Goal: Task Accomplishment & Management: Use online tool/utility

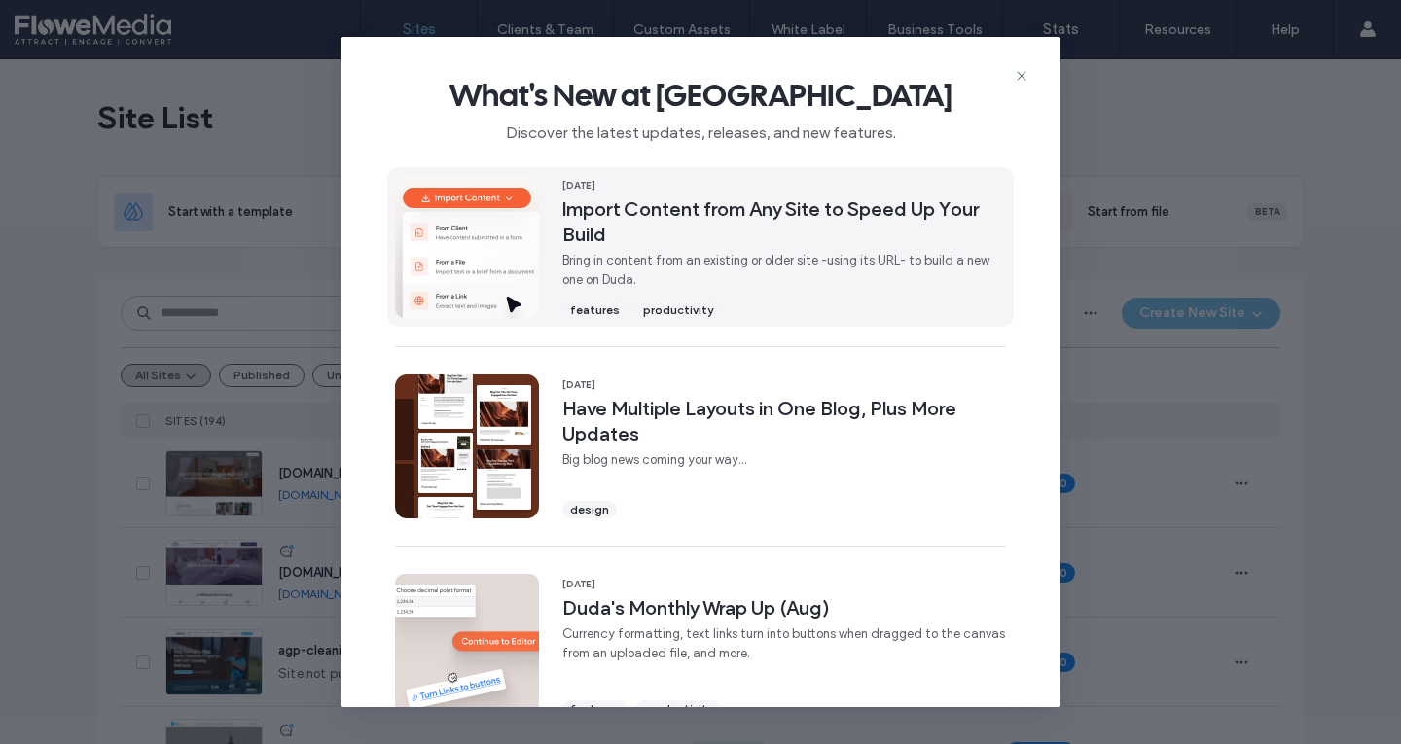
click at [592, 215] on span "Import Content from Any Site to Speed Up Your Build" at bounding box center [784, 222] width 444 height 51
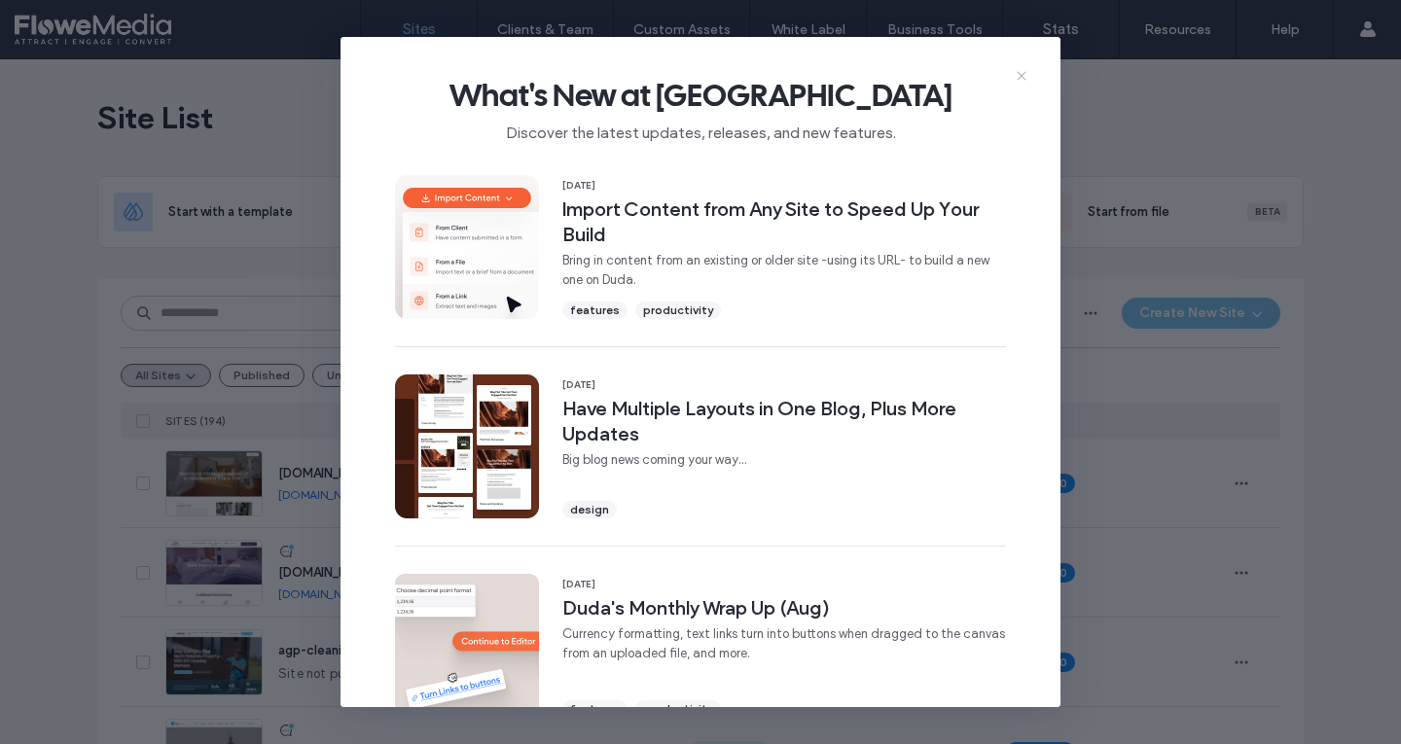
click at [1021, 76] on use at bounding box center [1021, 76] width 9 height 9
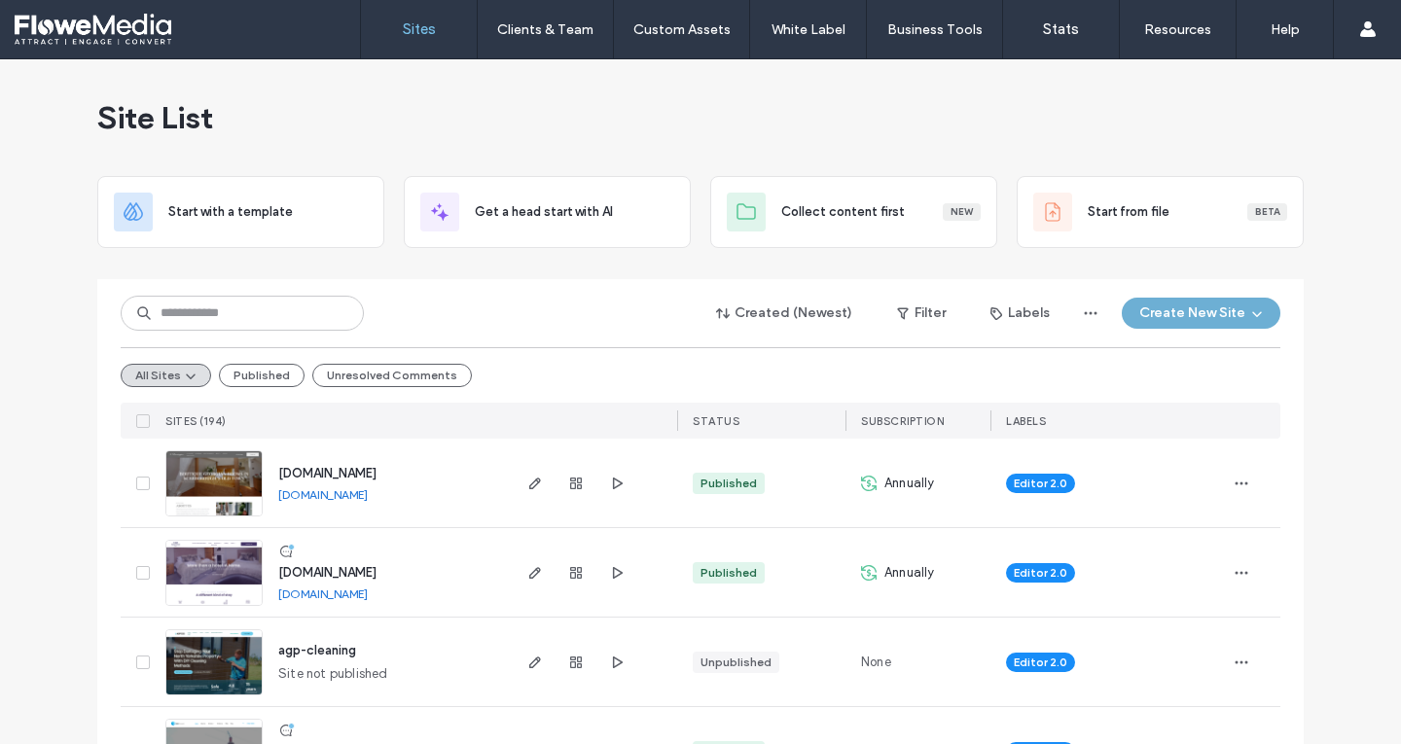
click at [1205, 309] on button "Create New Site" at bounding box center [1201, 313] width 159 height 31
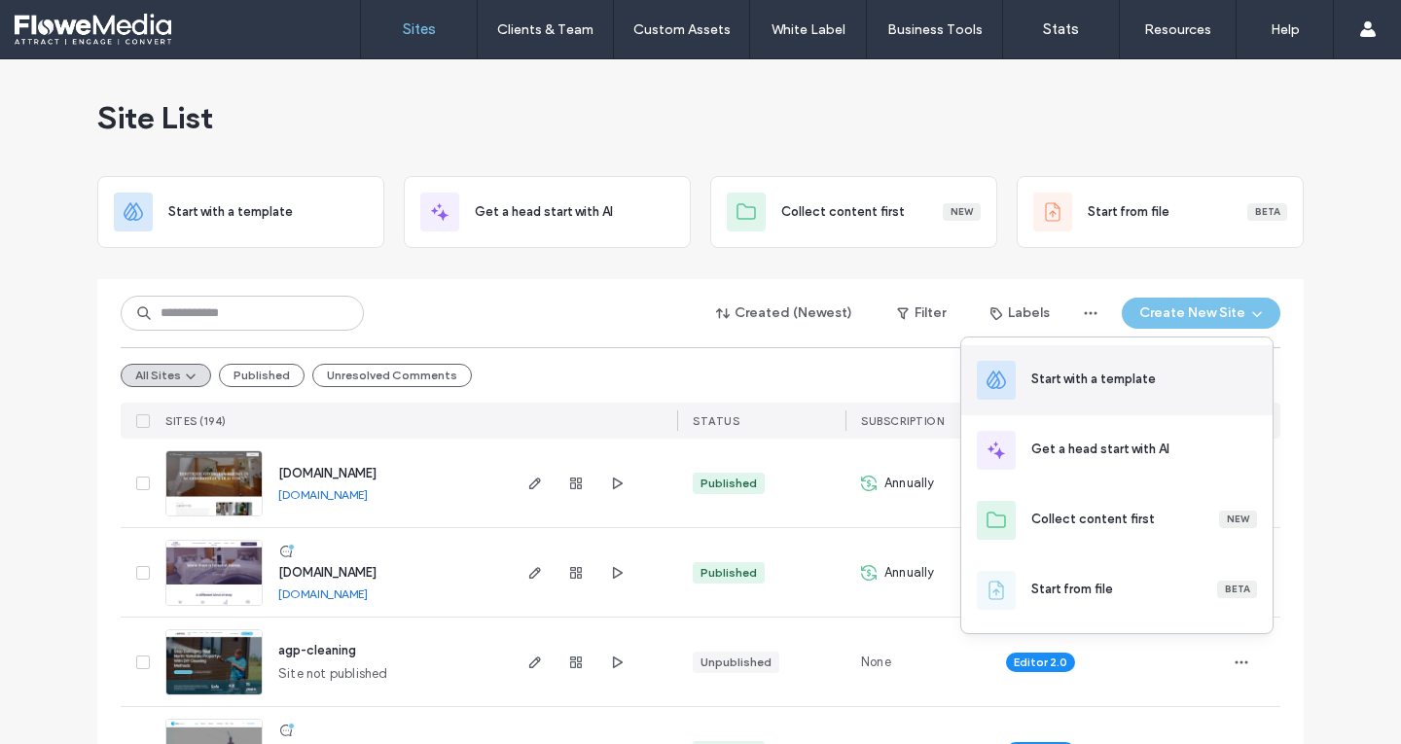
click at [1101, 375] on div "Start with a template" at bounding box center [1093, 379] width 125 height 19
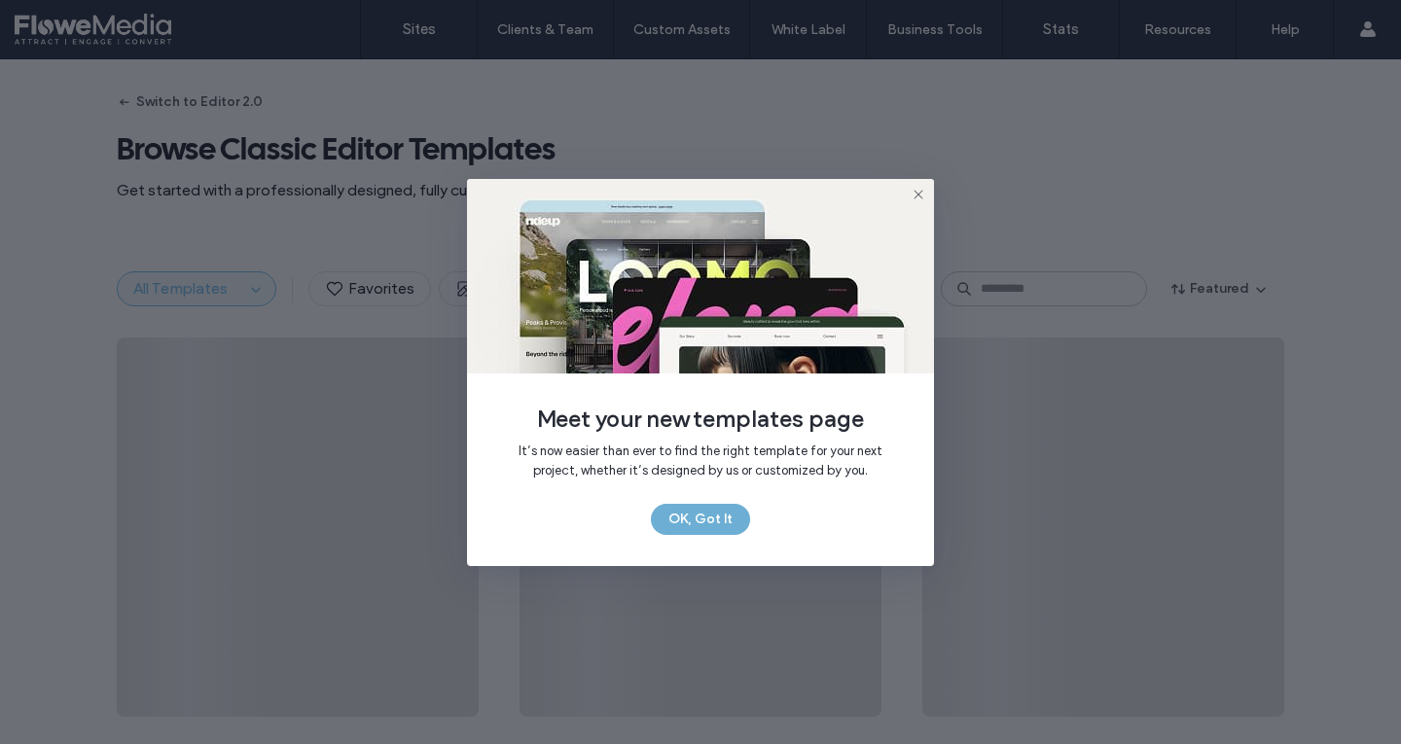
click at [698, 515] on button "OK, Got It" at bounding box center [700, 519] width 99 height 31
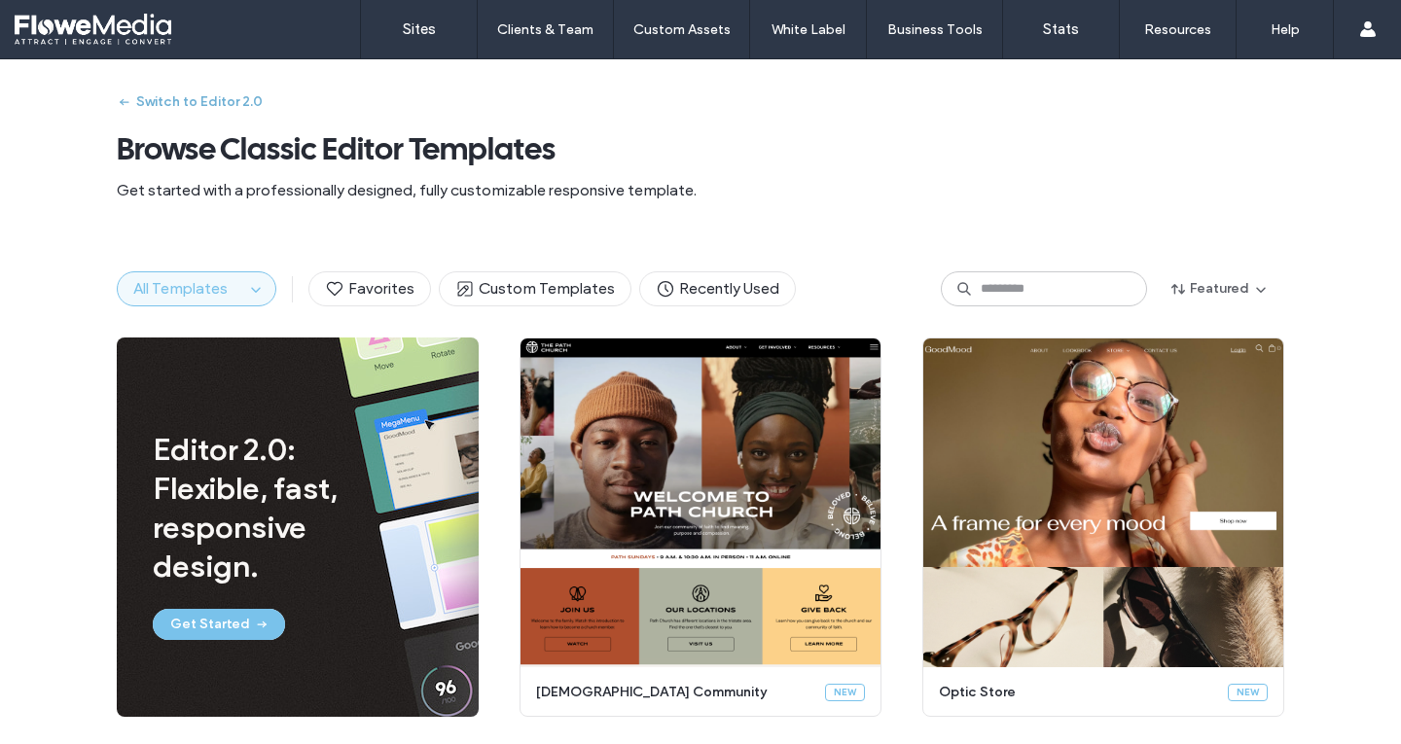
click at [222, 102] on button "Switch to Editor 2.0" at bounding box center [190, 102] width 146 height 31
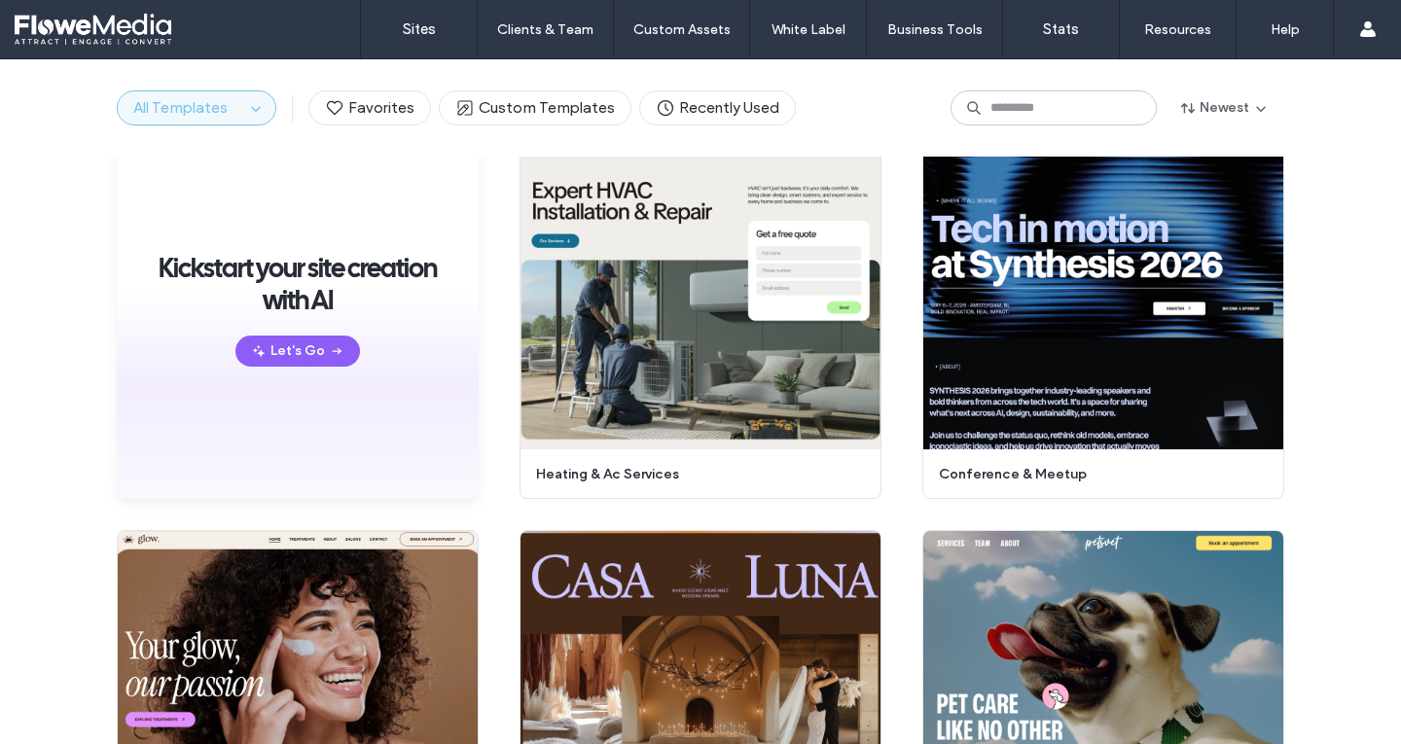
scroll to position [73, 0]
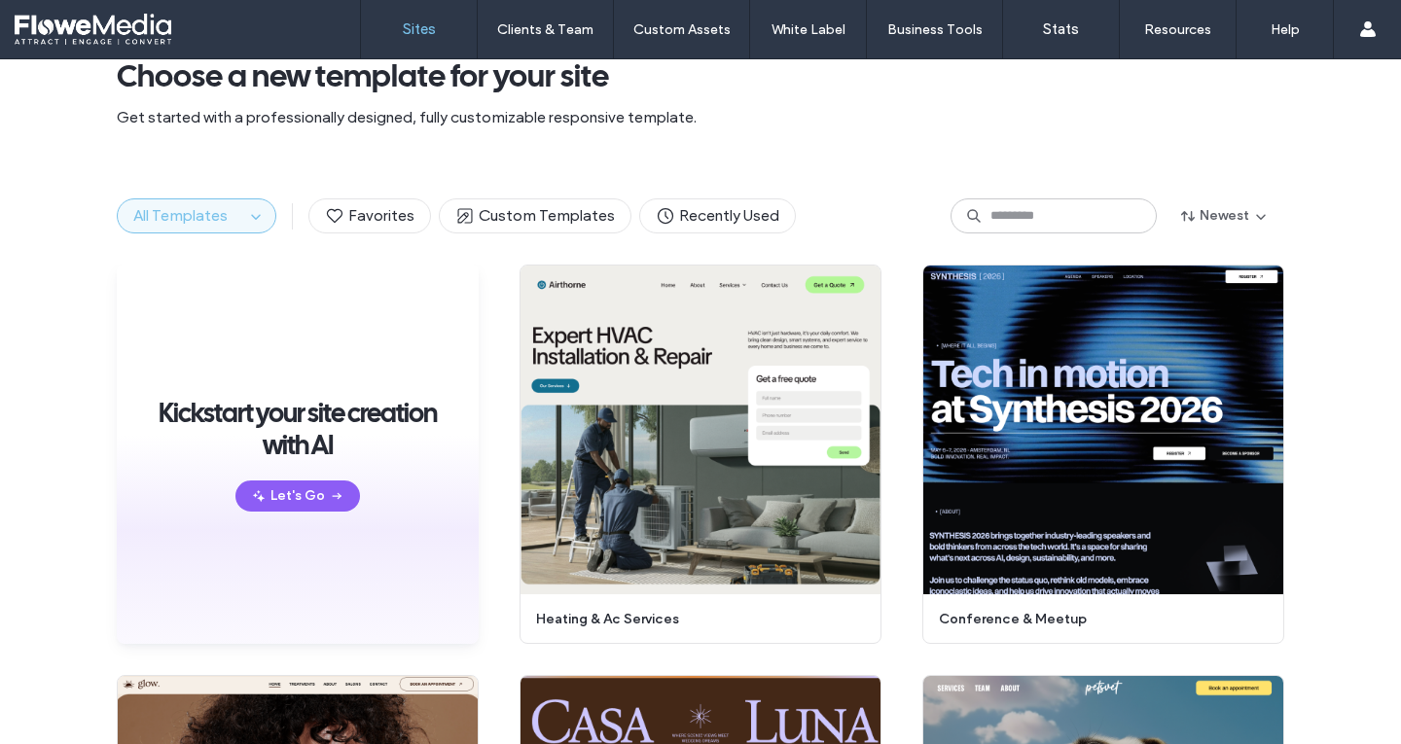
click at [415, 35] on label "Sites" at bounding box center [419, 29] width 33 height 18
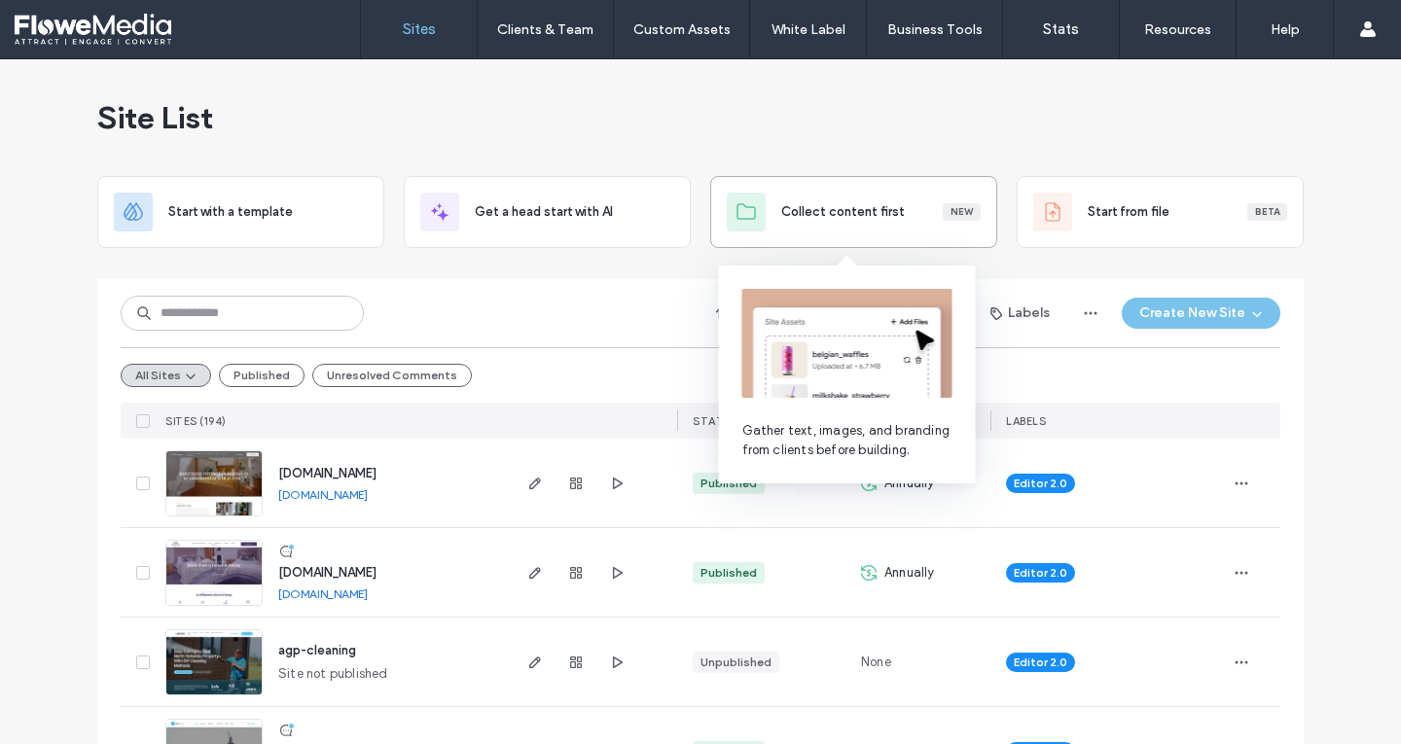
click at [853, 211] on span "Collect content first" at bounding box center [843, 211] width 124 height 19
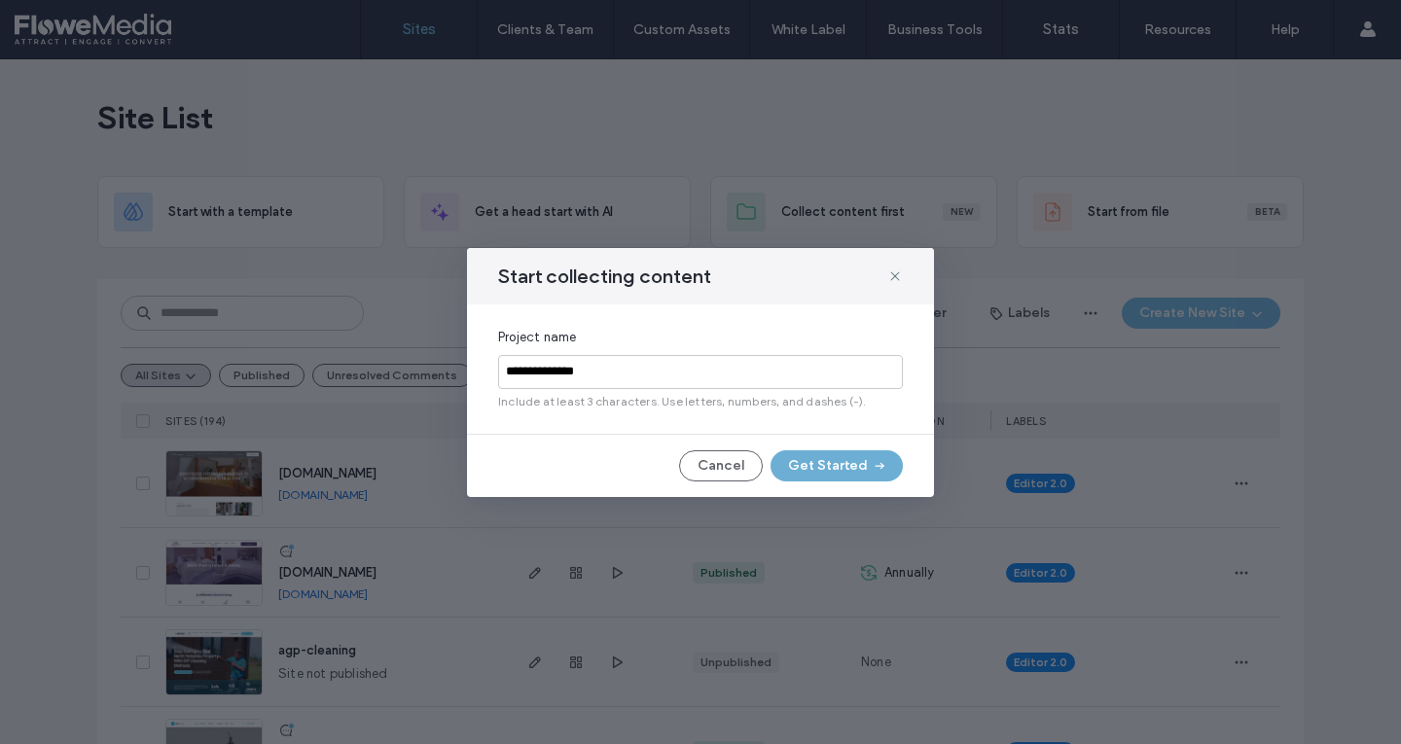
type input "**********"
click at [824, 466] on button "Get Started" at bounding box center [836, 465] width 132 height 31
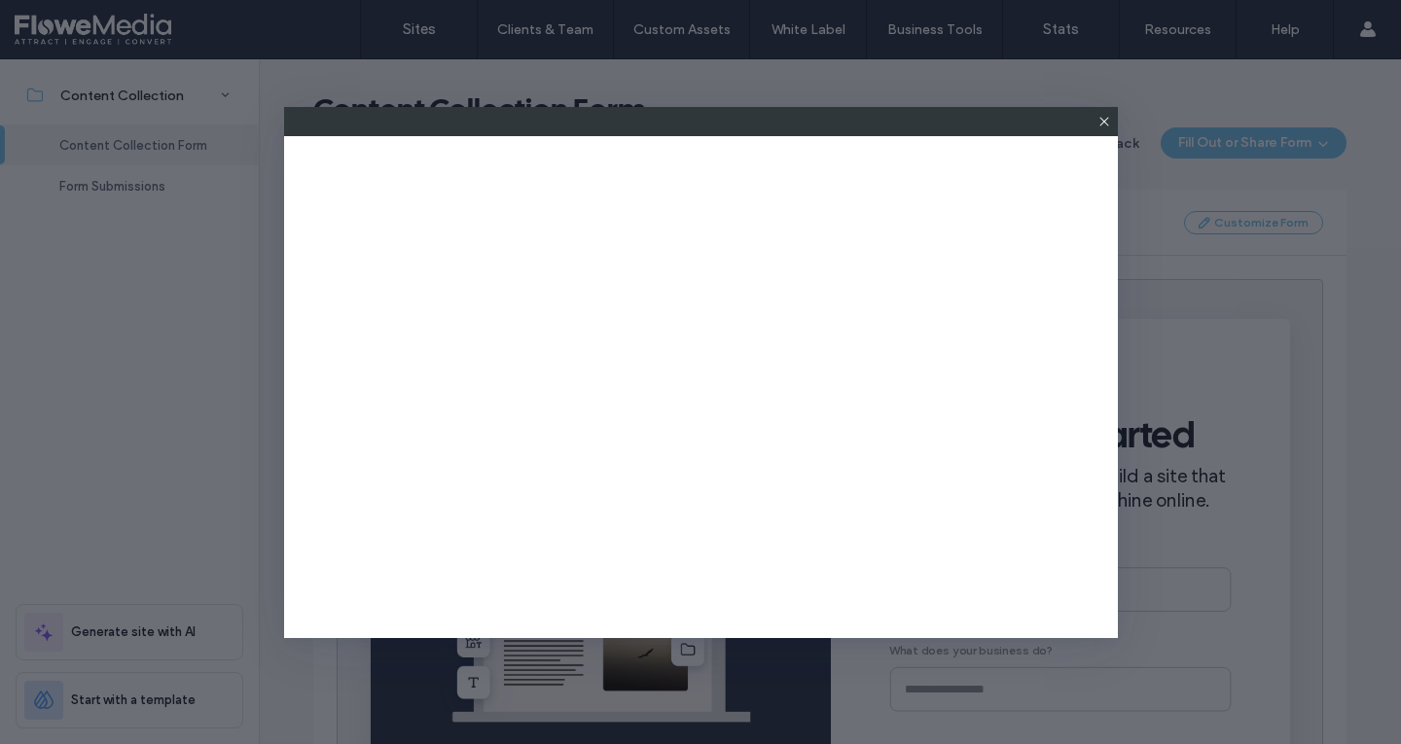
click at [1106, 125] on icon at bounding box center [1104, 122] width 16 height 16
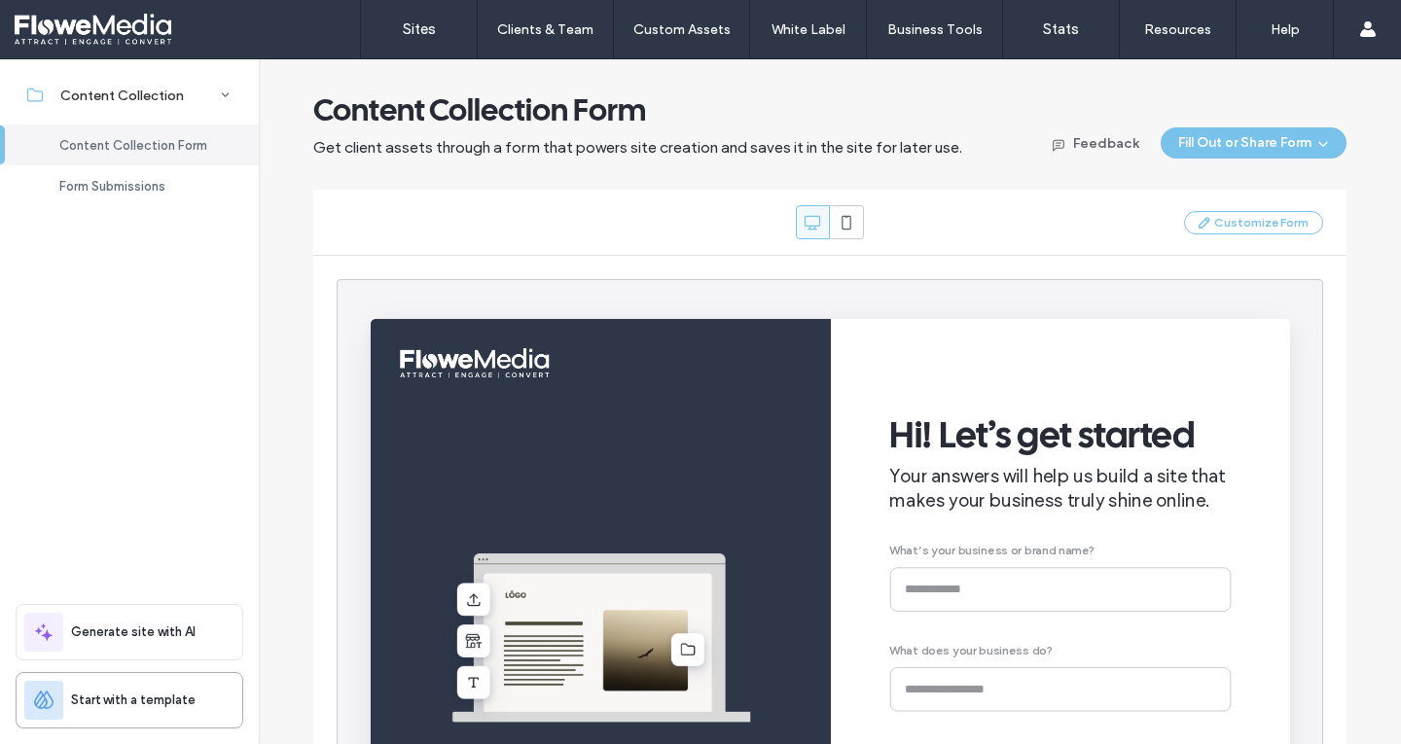
click at [126, 703] on span "Start with a template" at bounding box center [133, 700] width 125 height 19
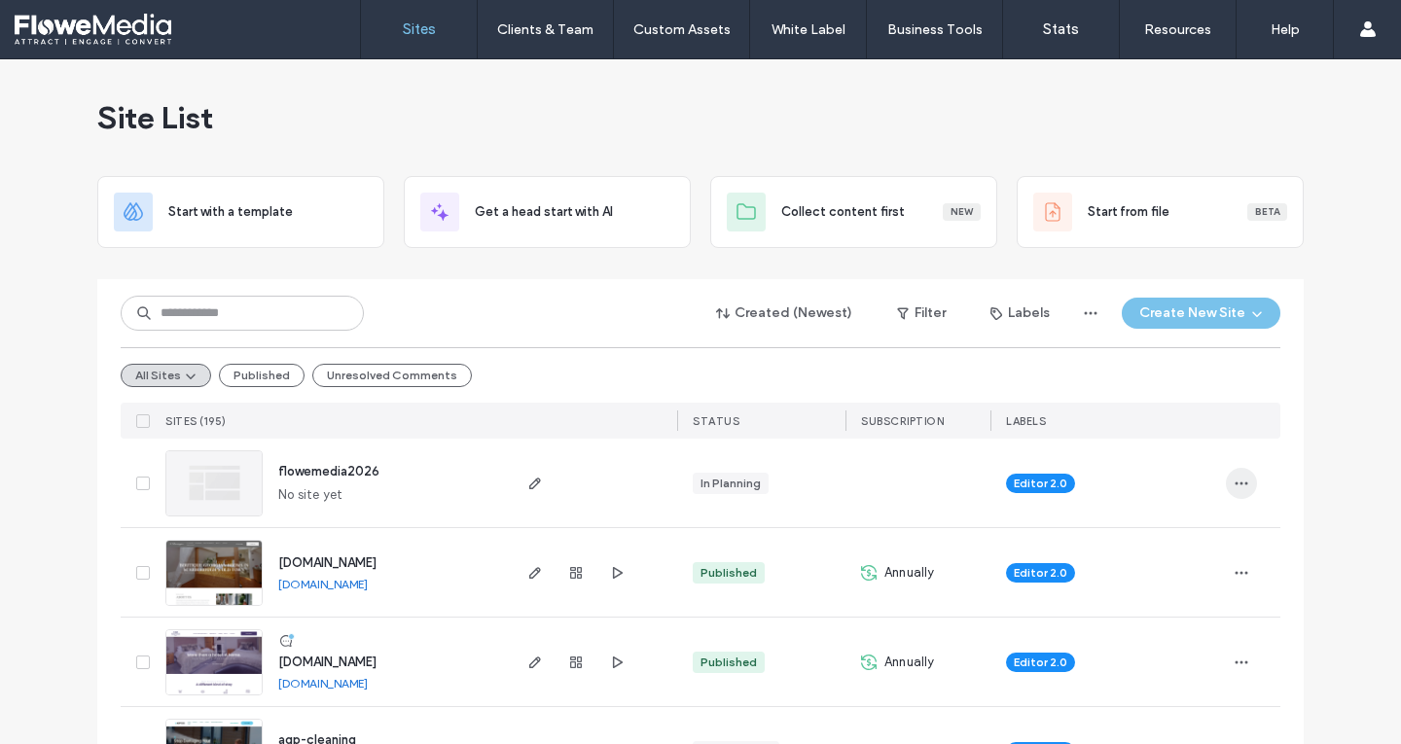
click at [1234, 481] on icon "button" at bounding box center [1242, 484] width 16 height 16
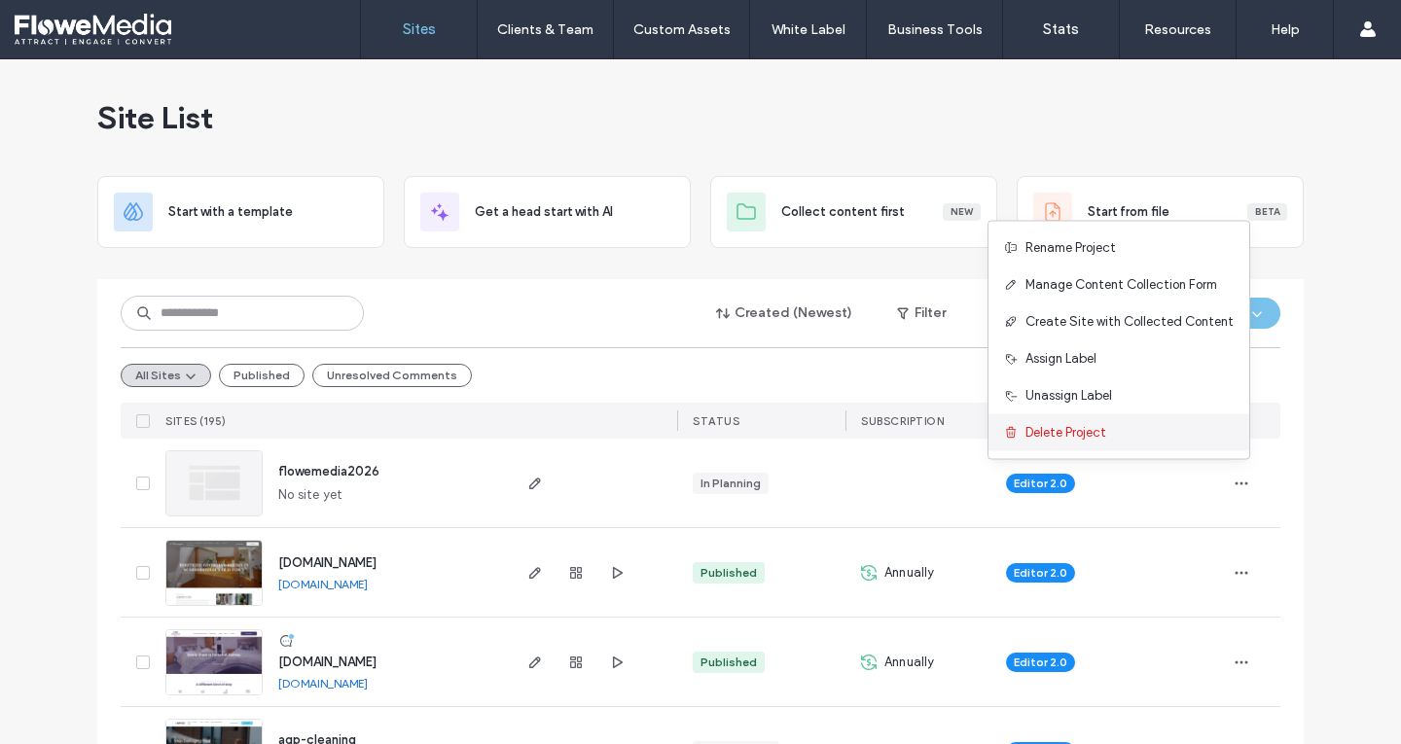
click at [1068, 433] on span "Delete Project" at bounding box center [1065, 432] width 81 height 19
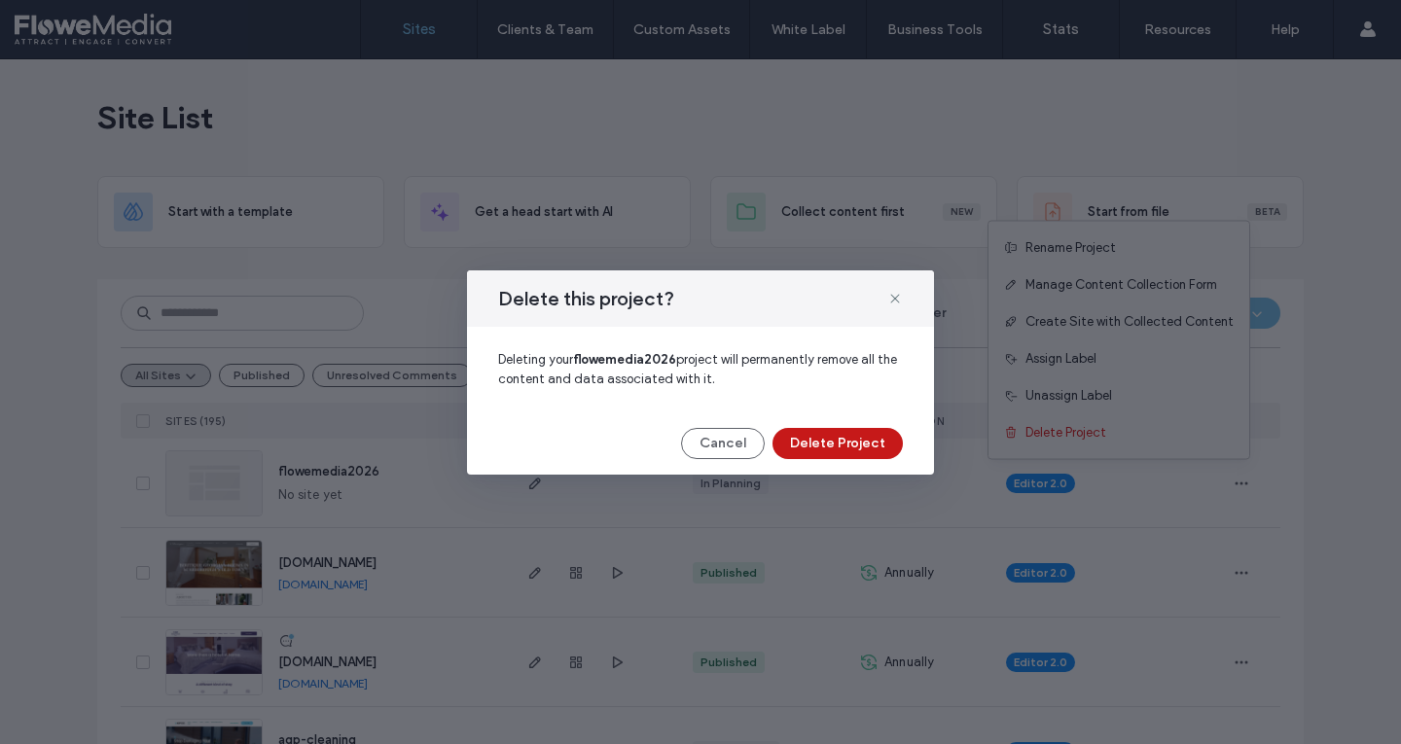
click at [839, 438] on button "Delete Project" at bounding box center [837, 443] width 130 height 31
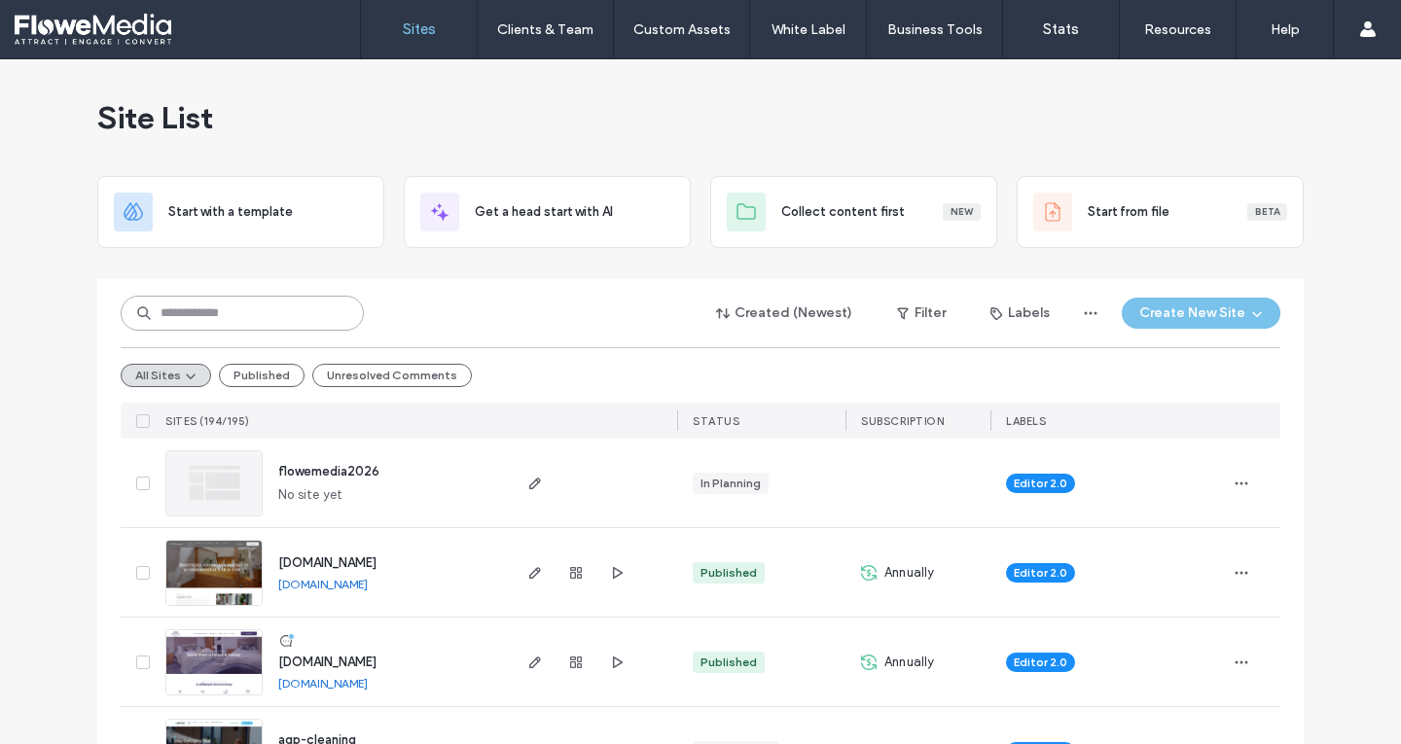
click at [233, 316] on input at bounding box center [242, 313] width 243 height 35
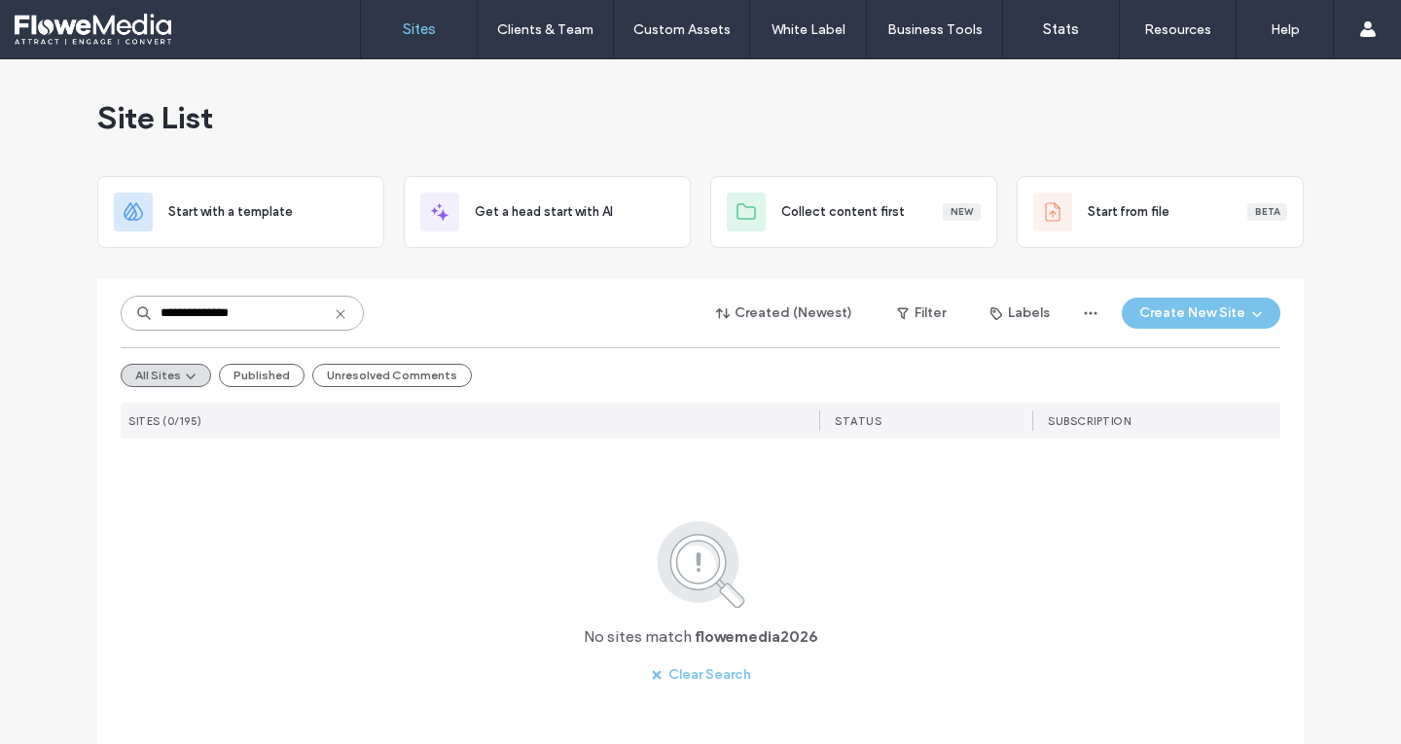
click at [197, 315] on input "**********" at bounding box center [242, 313] width 243 height 35
click at [157, 313] on input "**********" at bounding box center [242, 313] width 243 height 35
type input "**********"
click at [1208, 327] on button "Create New Site" at bounding box center [1201, 313] width 159 height 31
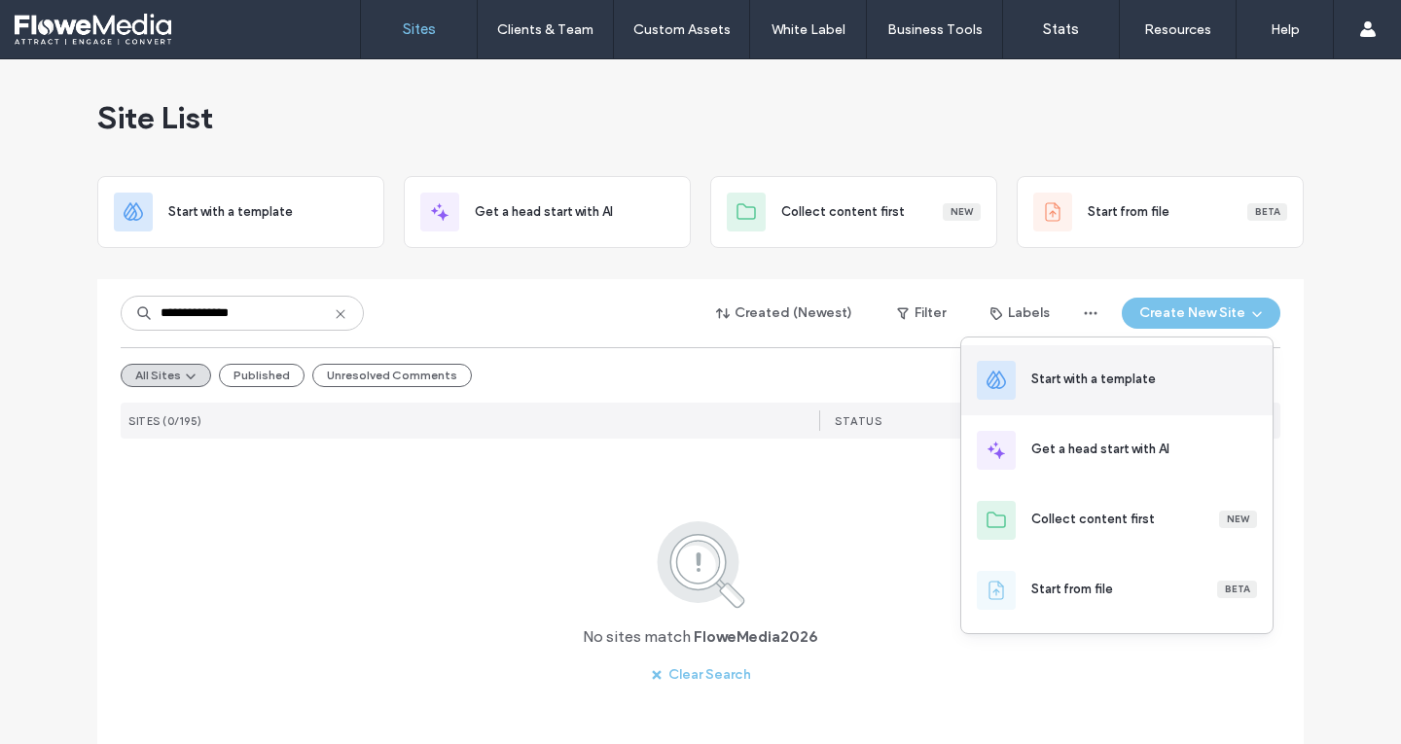
click at [1082, 389] on div "Start with a template" at bounding box center [1144, 380] width 226 height 21
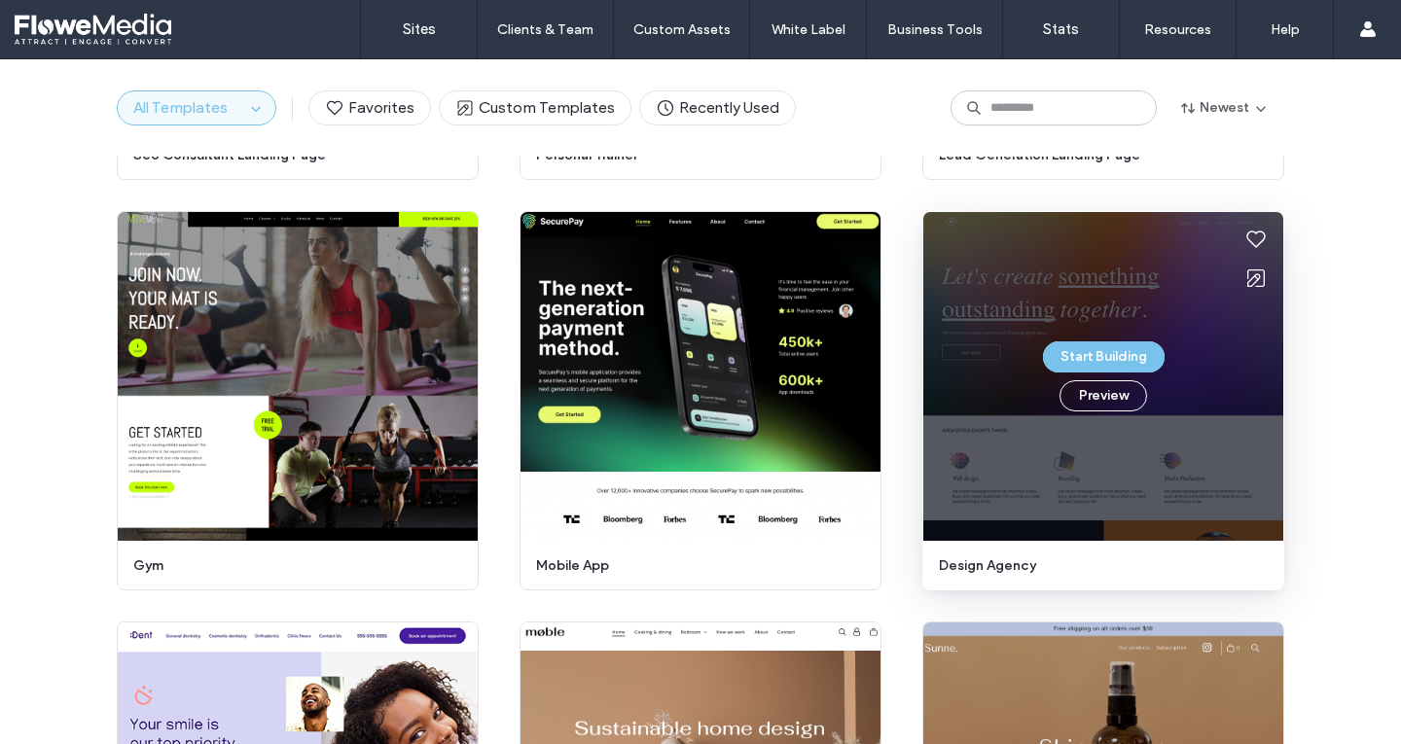
scroll to position [5052, 0]
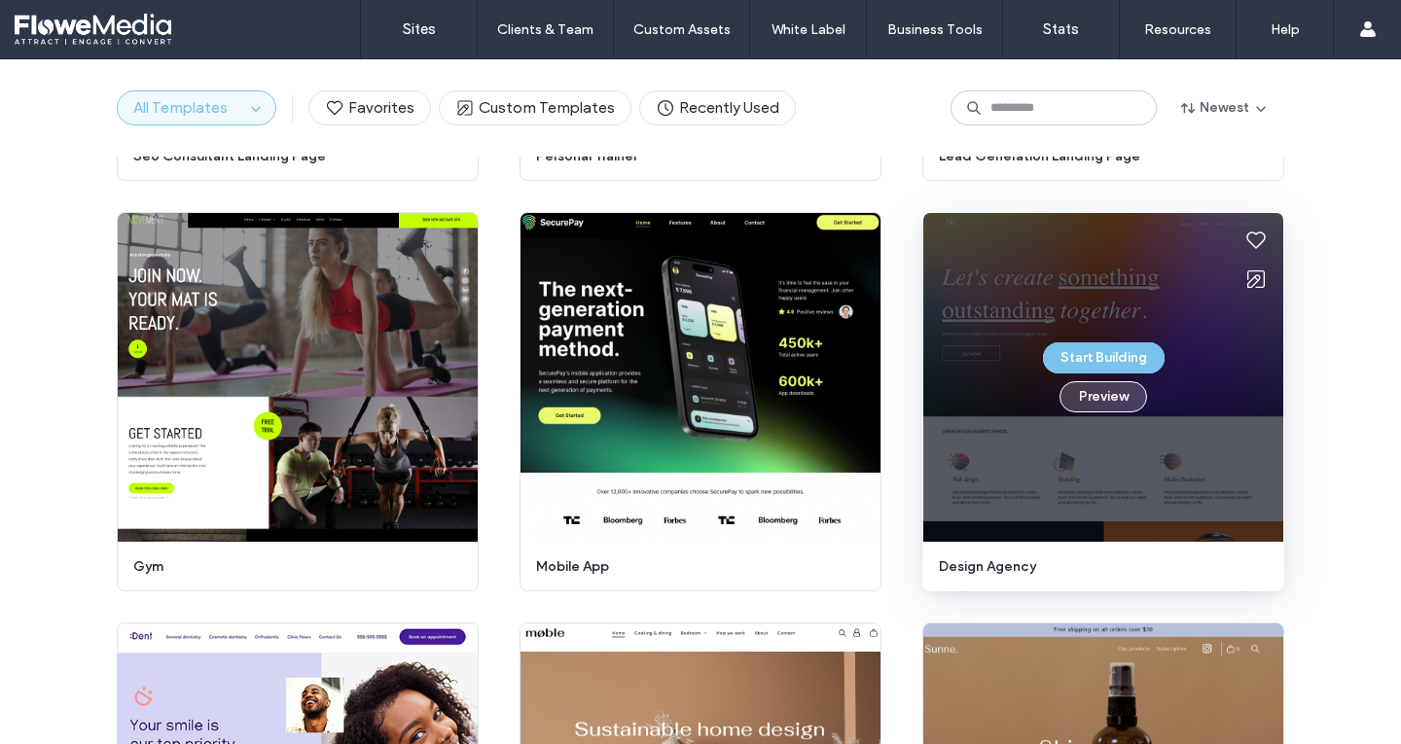
click at [1087, 399] on button "Preview" at bounding box center [1103, 396] width 88 height 31
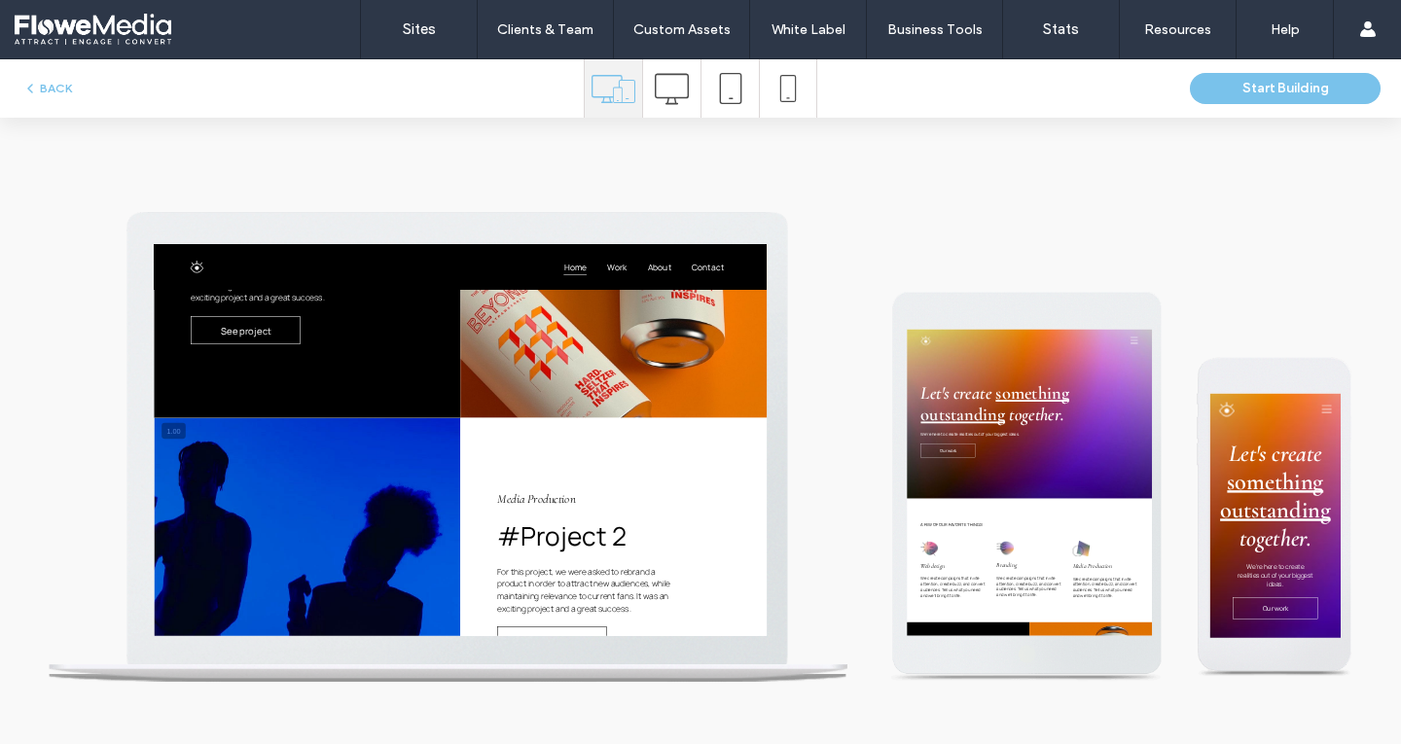
scroll to position [1480, 0]
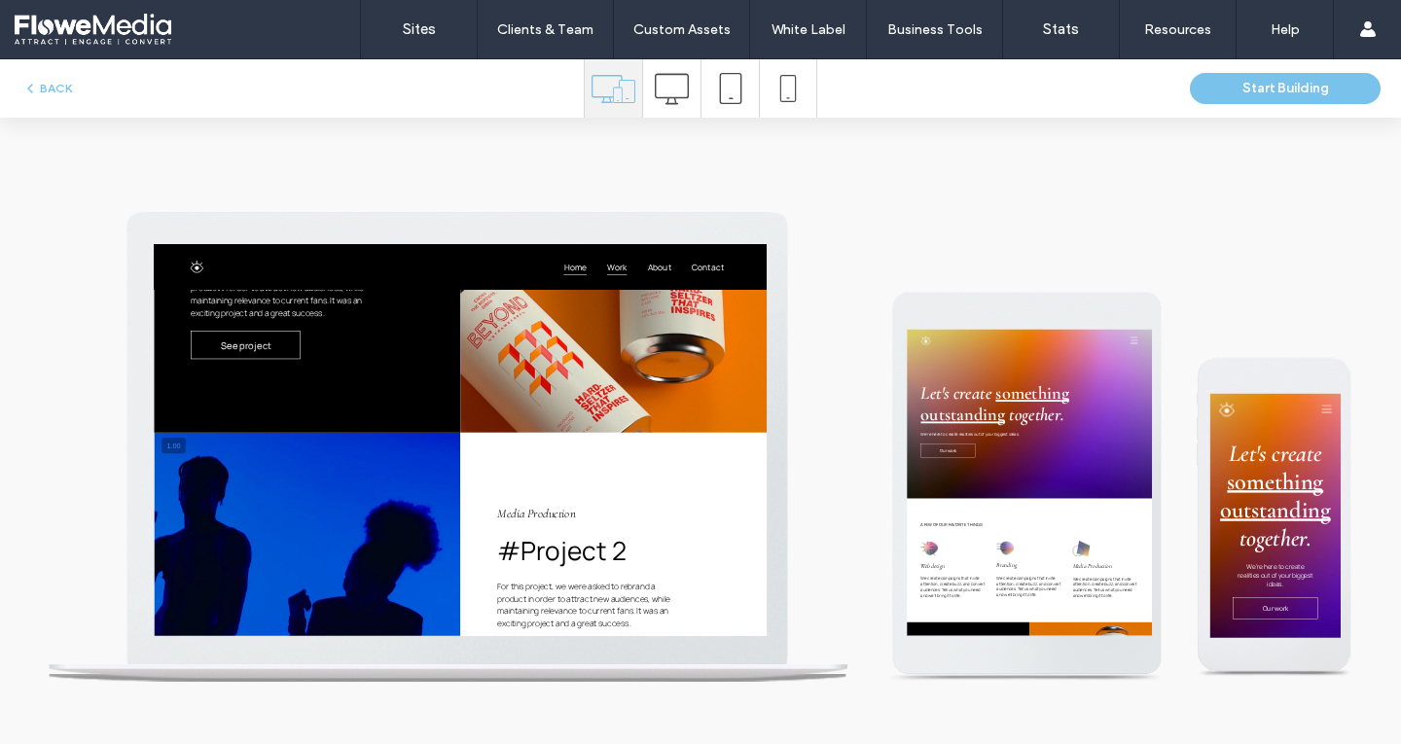
click at [1034, 283] on span "Work" at bounding box center [1035, 287] width 38 height 30
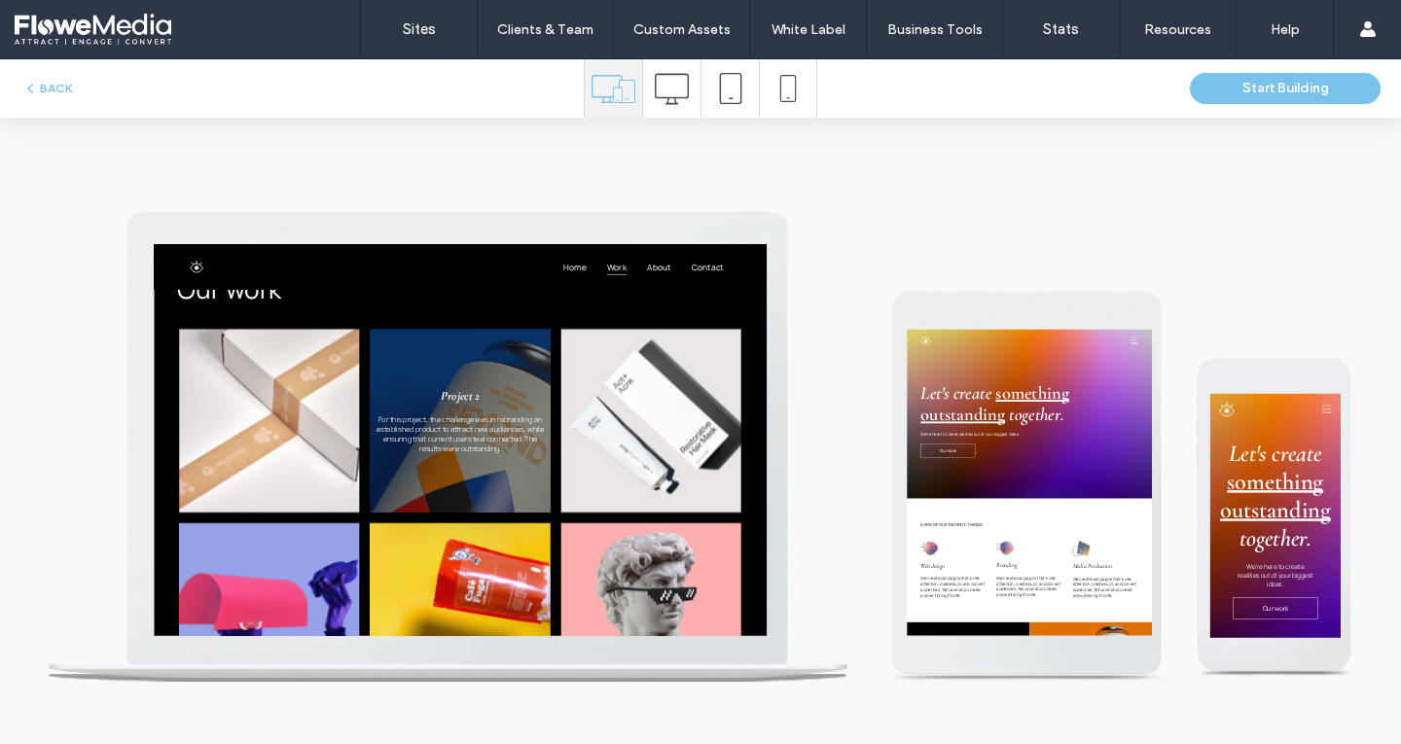
scroll to position [0, 0]
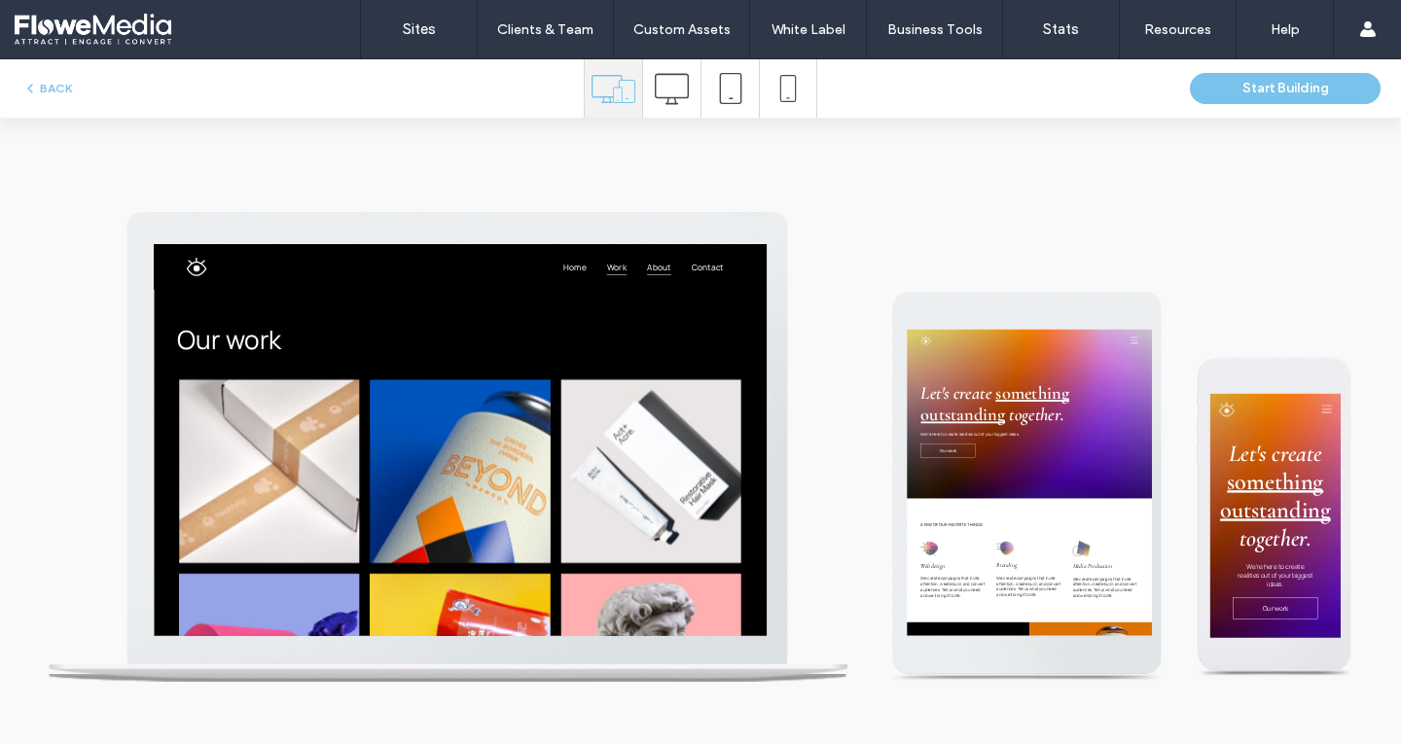
click at [1105, 281] on span "About" at bounding box center [1115, 287] width 45 height 30
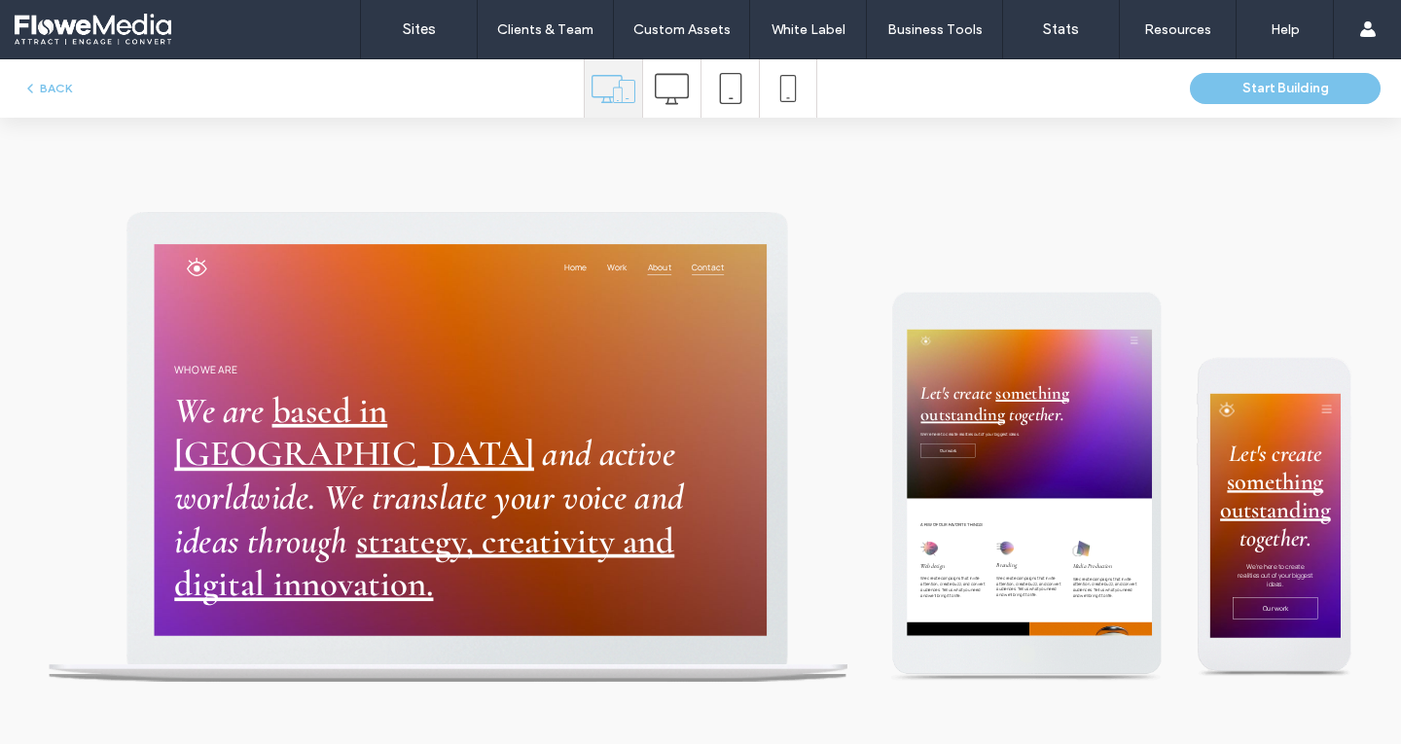
click at [1178, 293] on span "Contact" at bounding box center [1207, 287] width 61 height 30
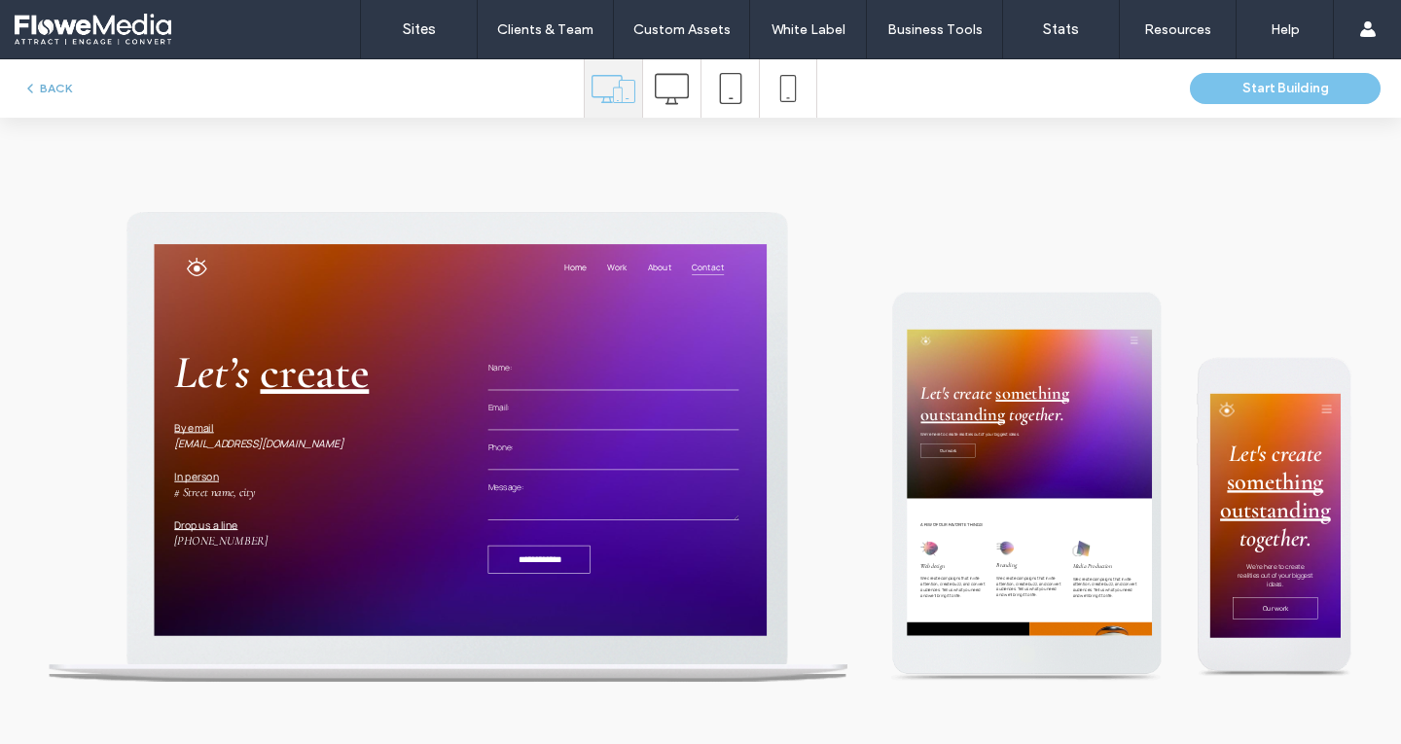
click at [51, 85] on button "BACK" at bounding box center [47, 88] width 50 height 23
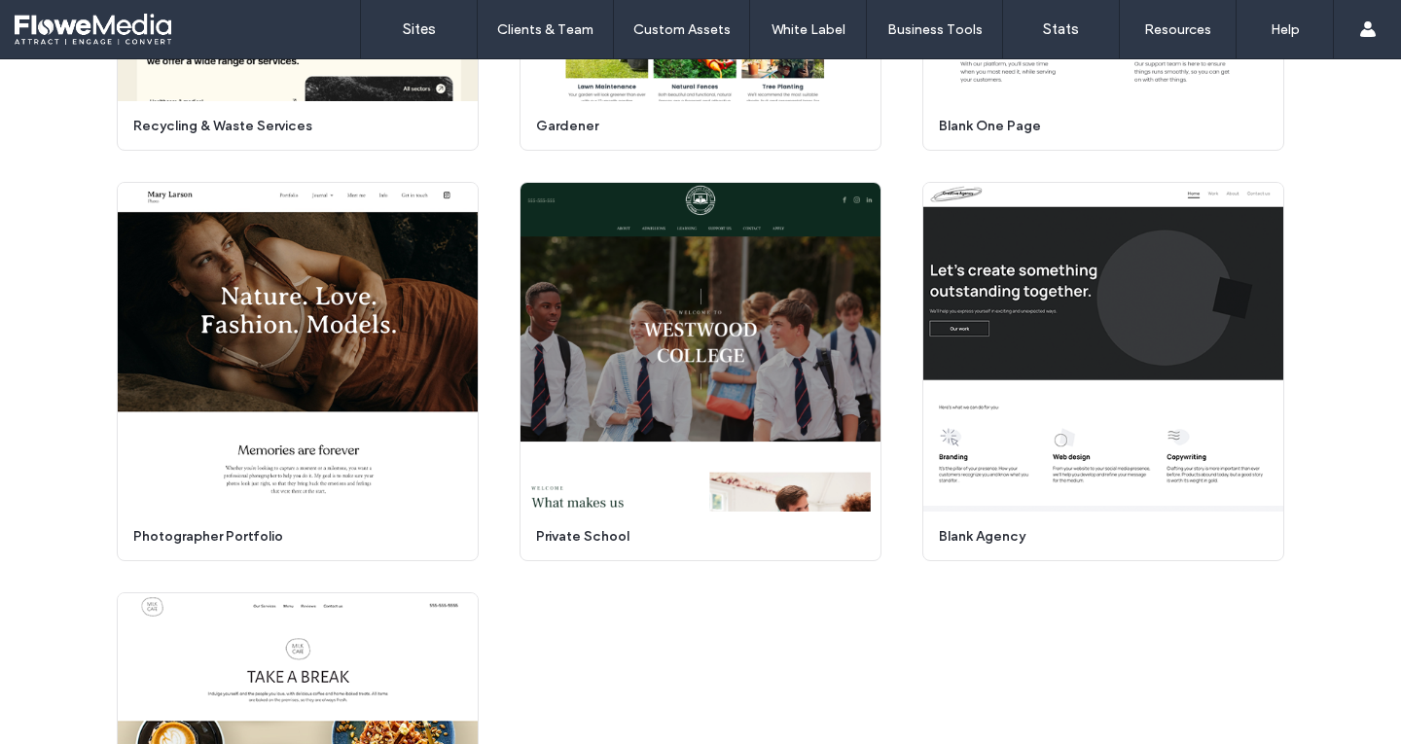
scroll to position [7860, 0]
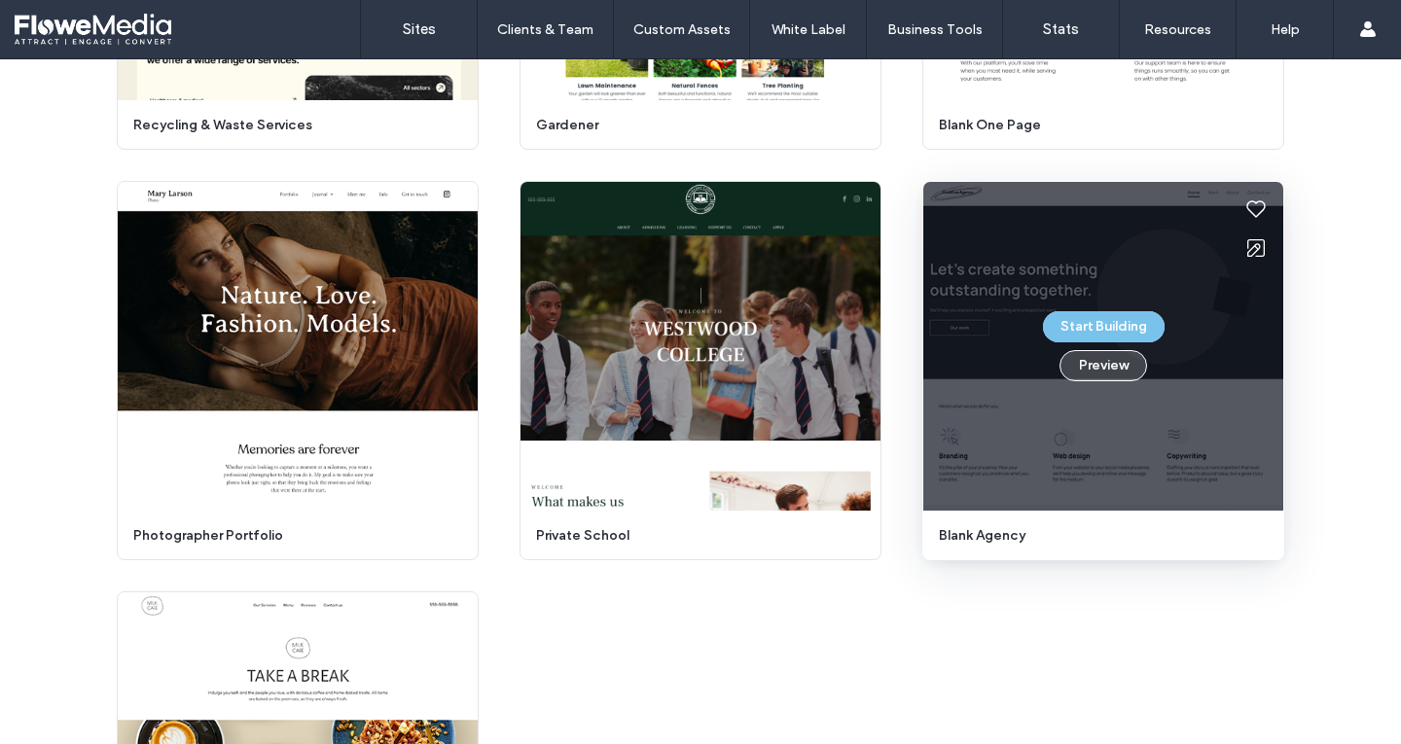
click at [1094, 362] on button "Preview" at bounding box center [1103, 365] width 88 height 31
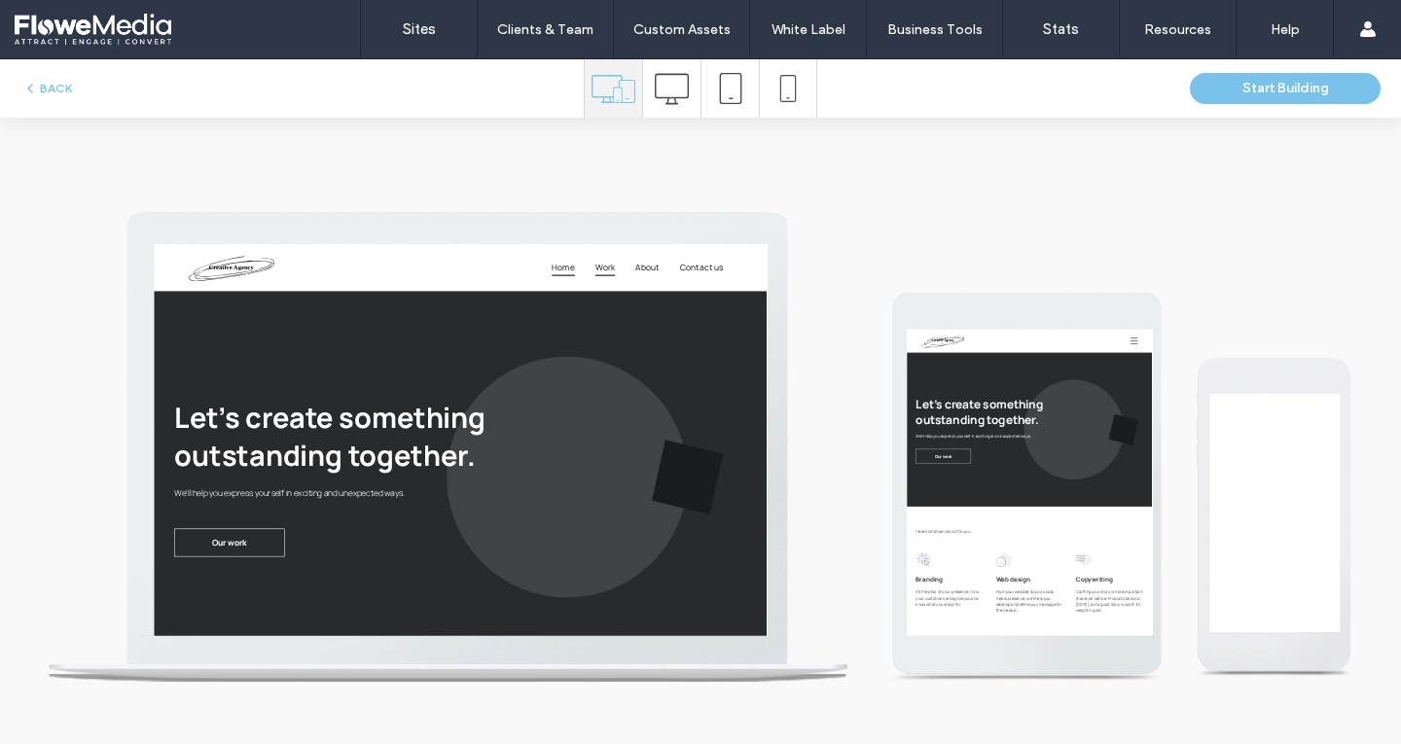
scroll to position [0, 0]
click at [993, 286] on span "Work" at bounding box center [1012, 288] width 38 height 31
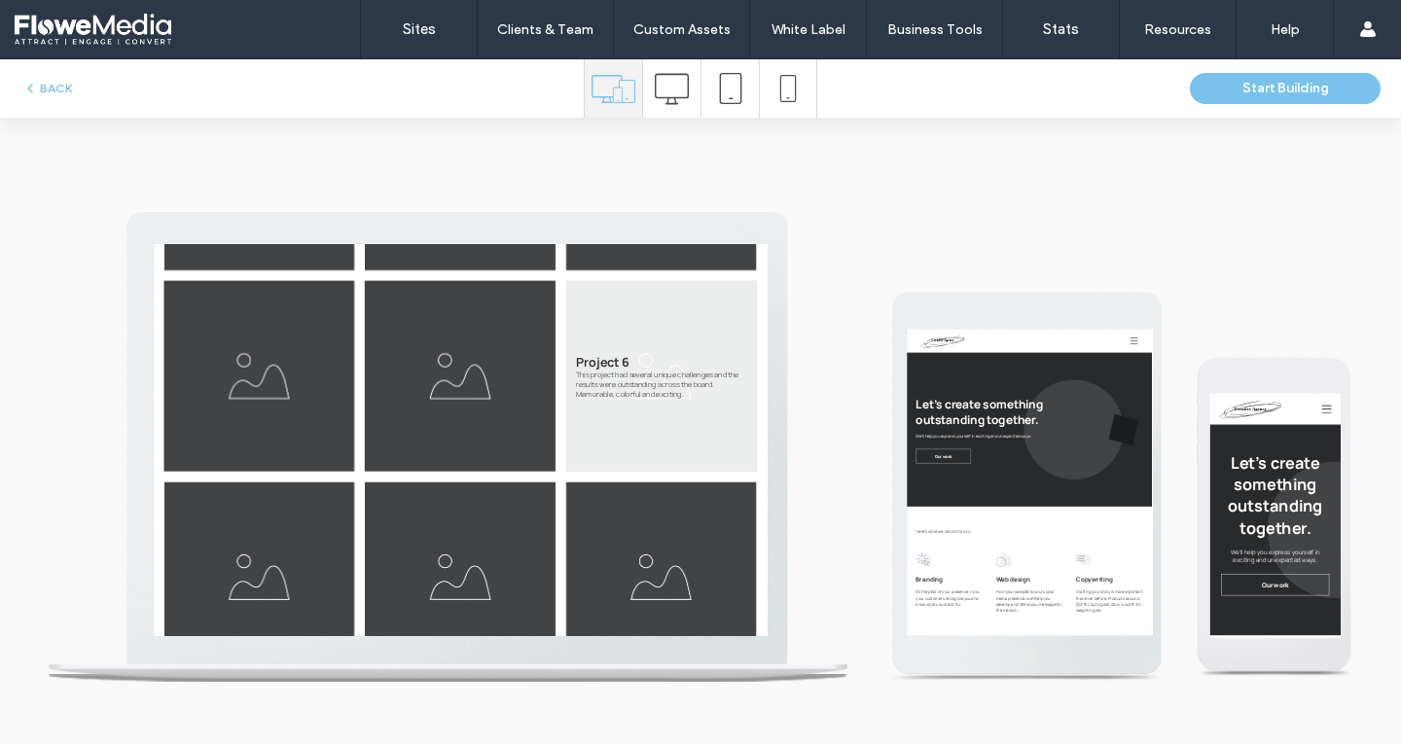
scroll to position [649, 0]
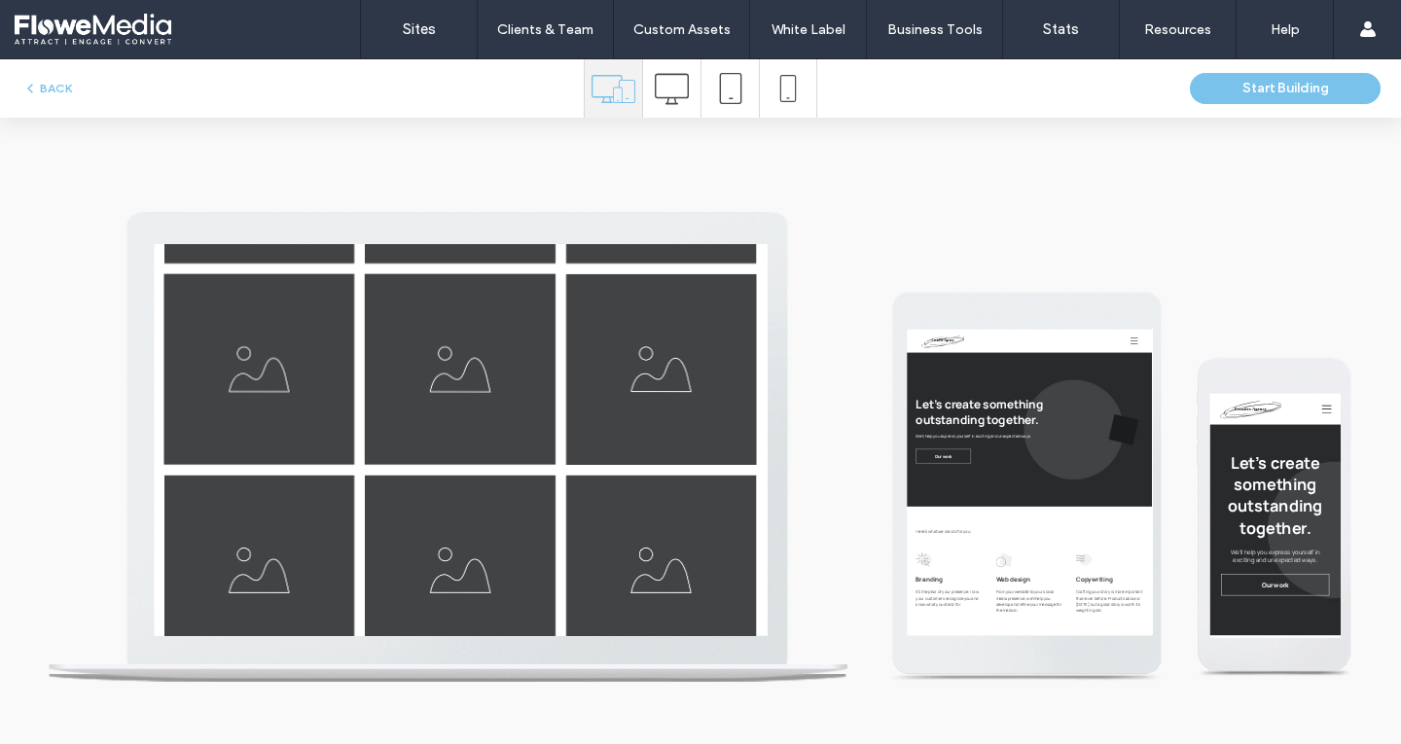
click at [666, 83] on icon at bounding box center [672, 89] width 34 height 34
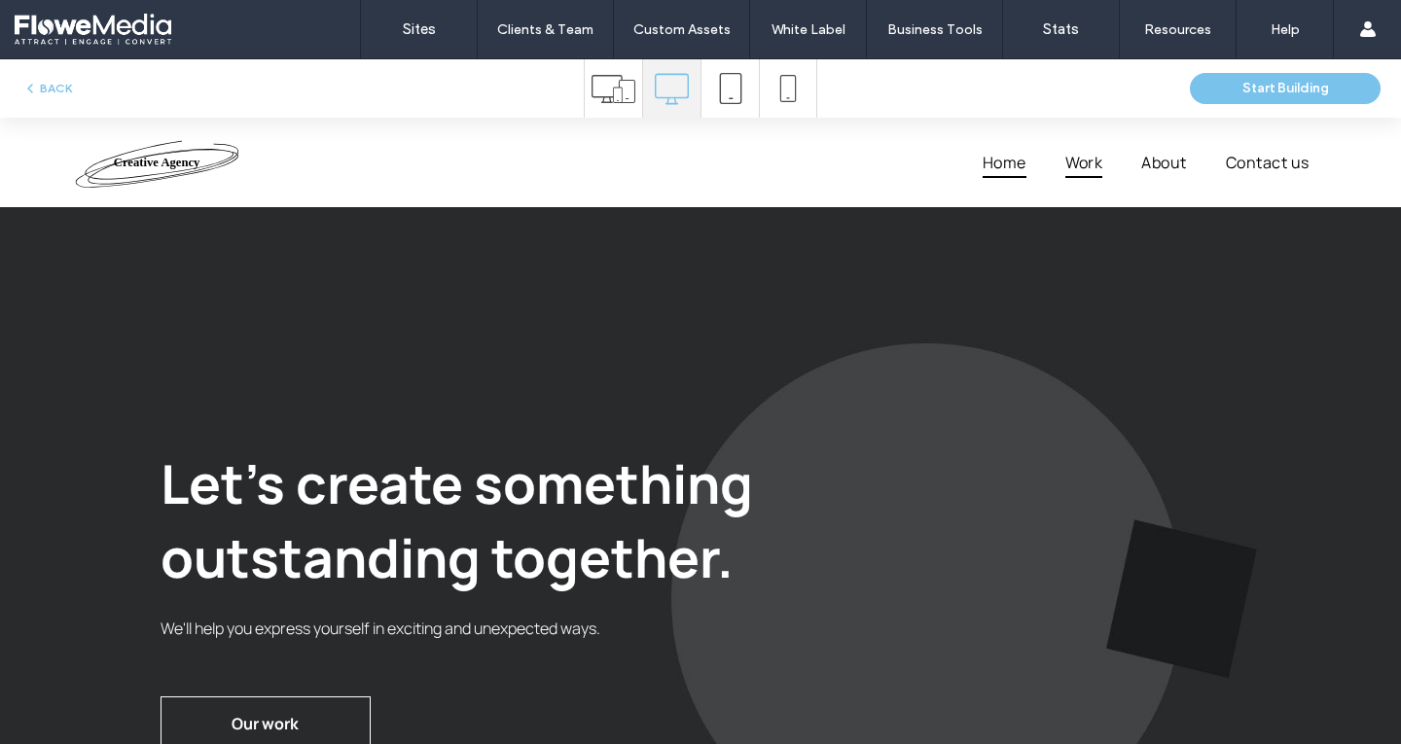
click at [1074, 166] on span "Work" at bounding box center [1084, 162] width 38 height 31
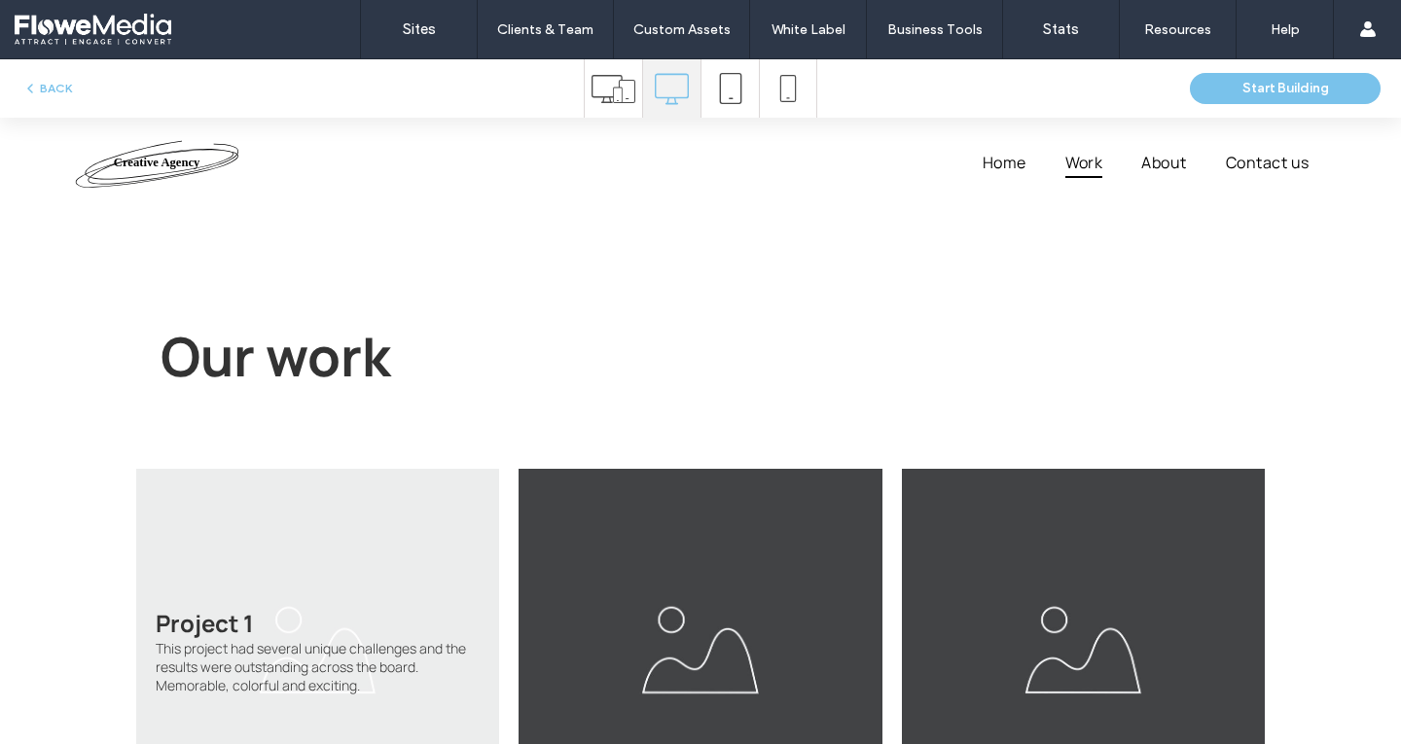
click at [374, 590] on link at bounding box center [317, 650] width 363 height 363
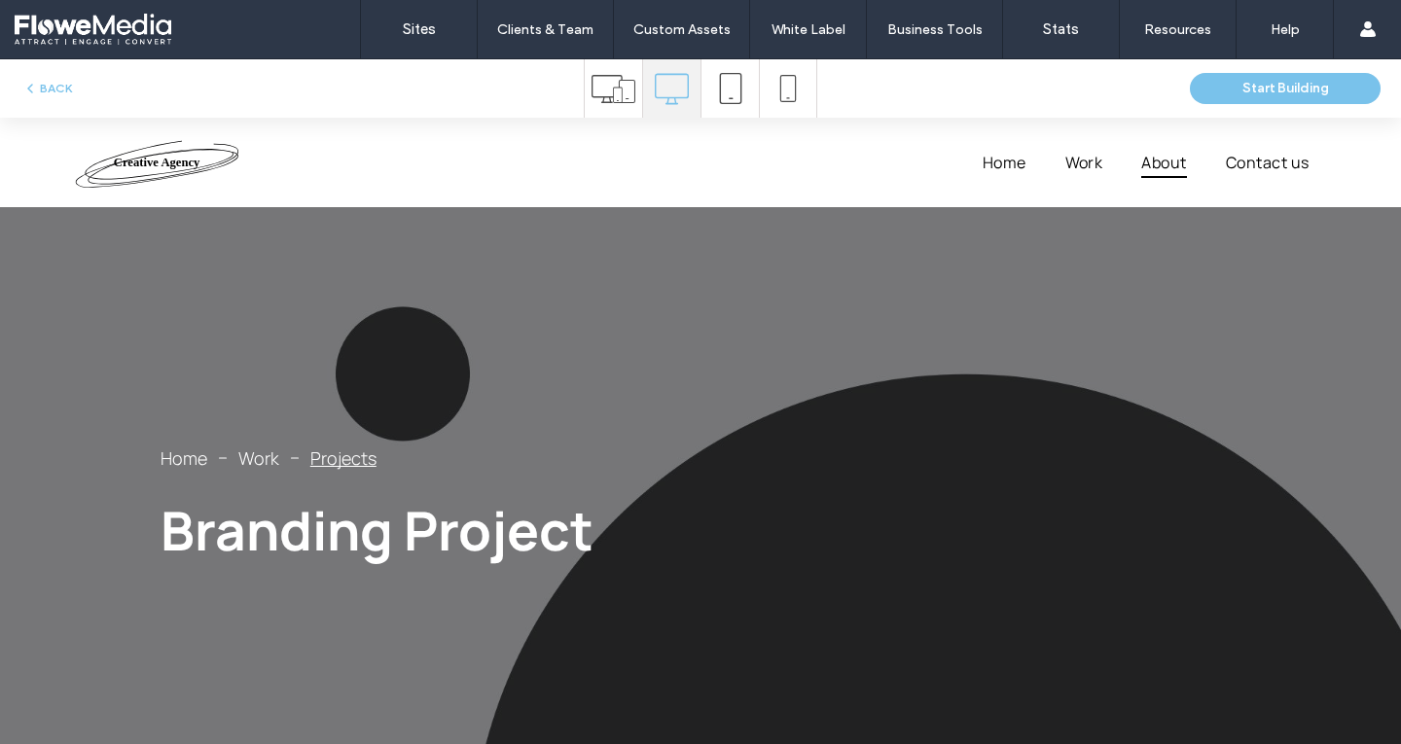
click at [1144, 158] on span "About" at bounding box center [1163, 162] width 45 height 31
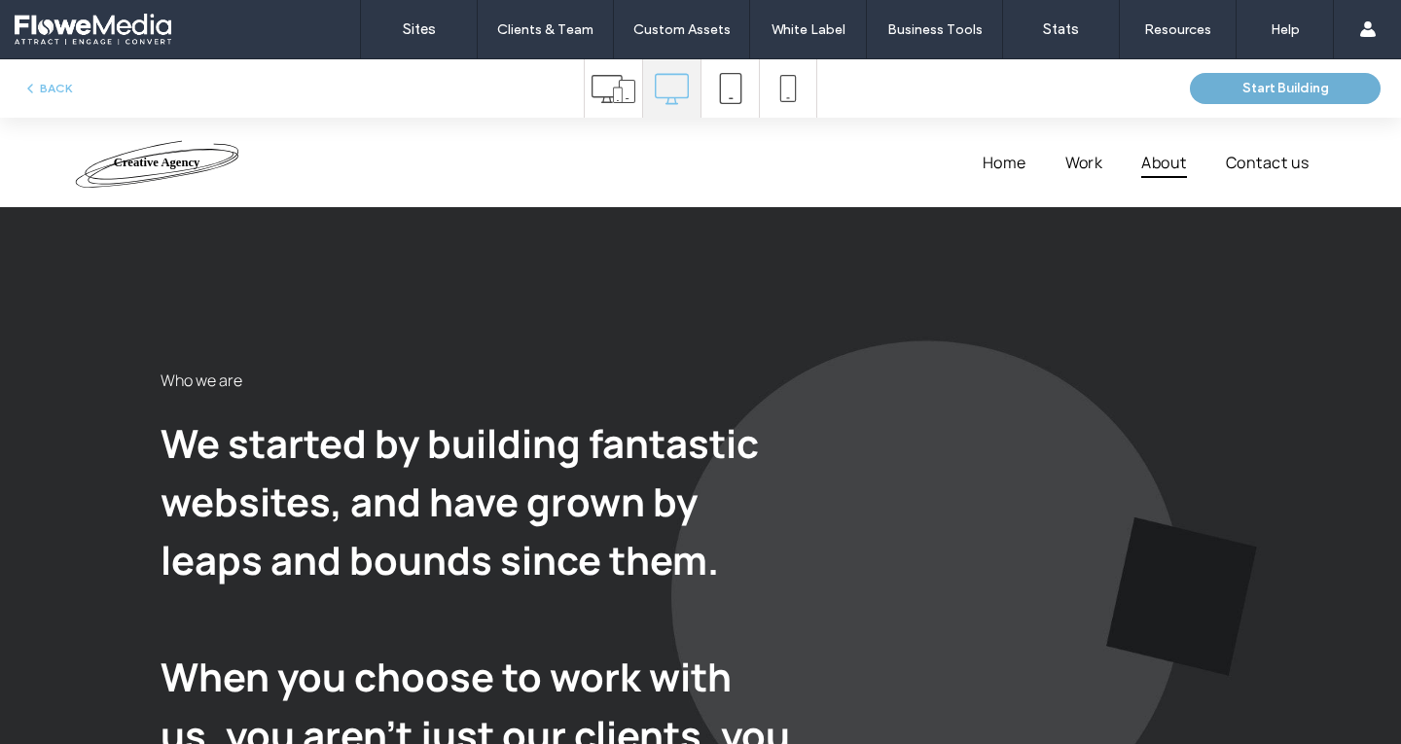
click at [1255, 85] on button "Start Building" at bounding box center [1285, 88] width 191 height 31
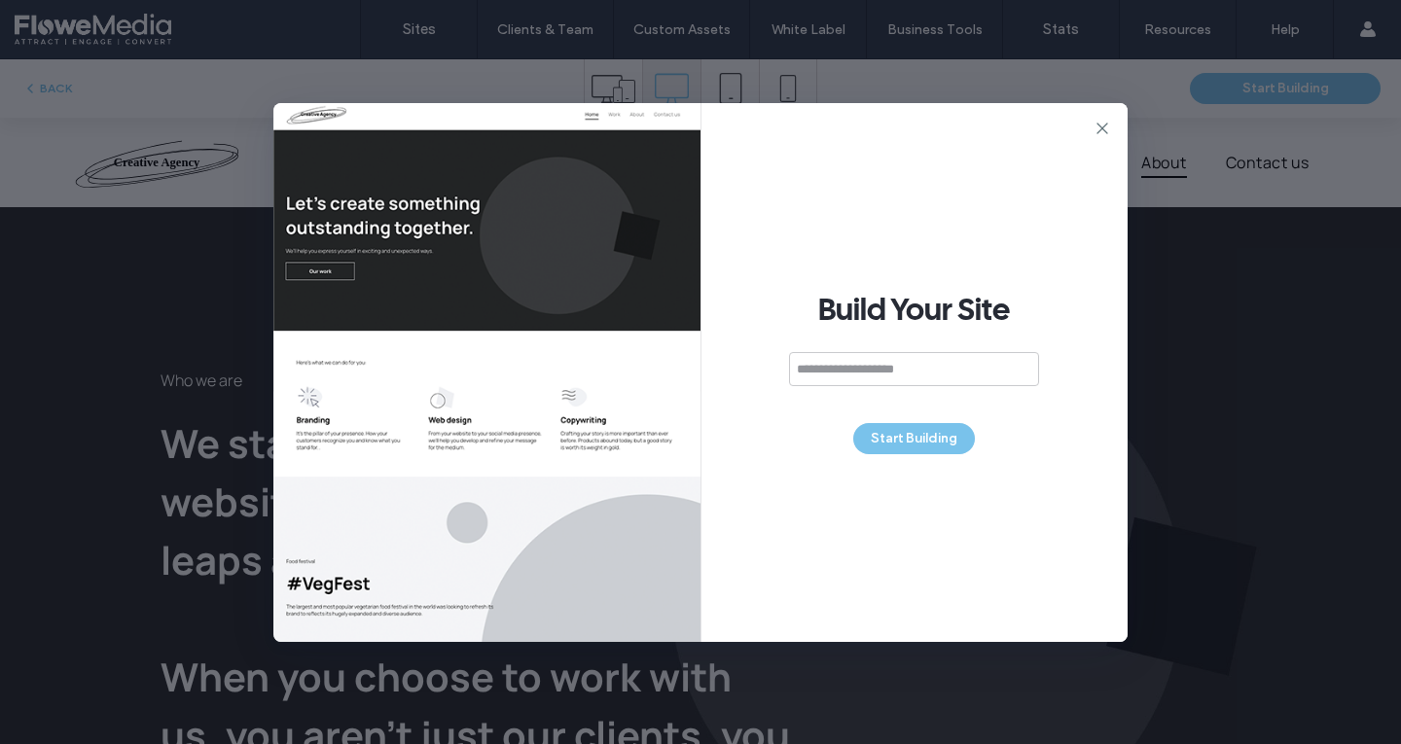
click at [814, 371] on input at bounding box center [914, 369] width 250 height 34
type input "**********"
click at [910, 441] on button "Start Building" at bounding box center [914, 438] width 122 height 31
